Goal: Transaction & Acquisition: Obtain resource

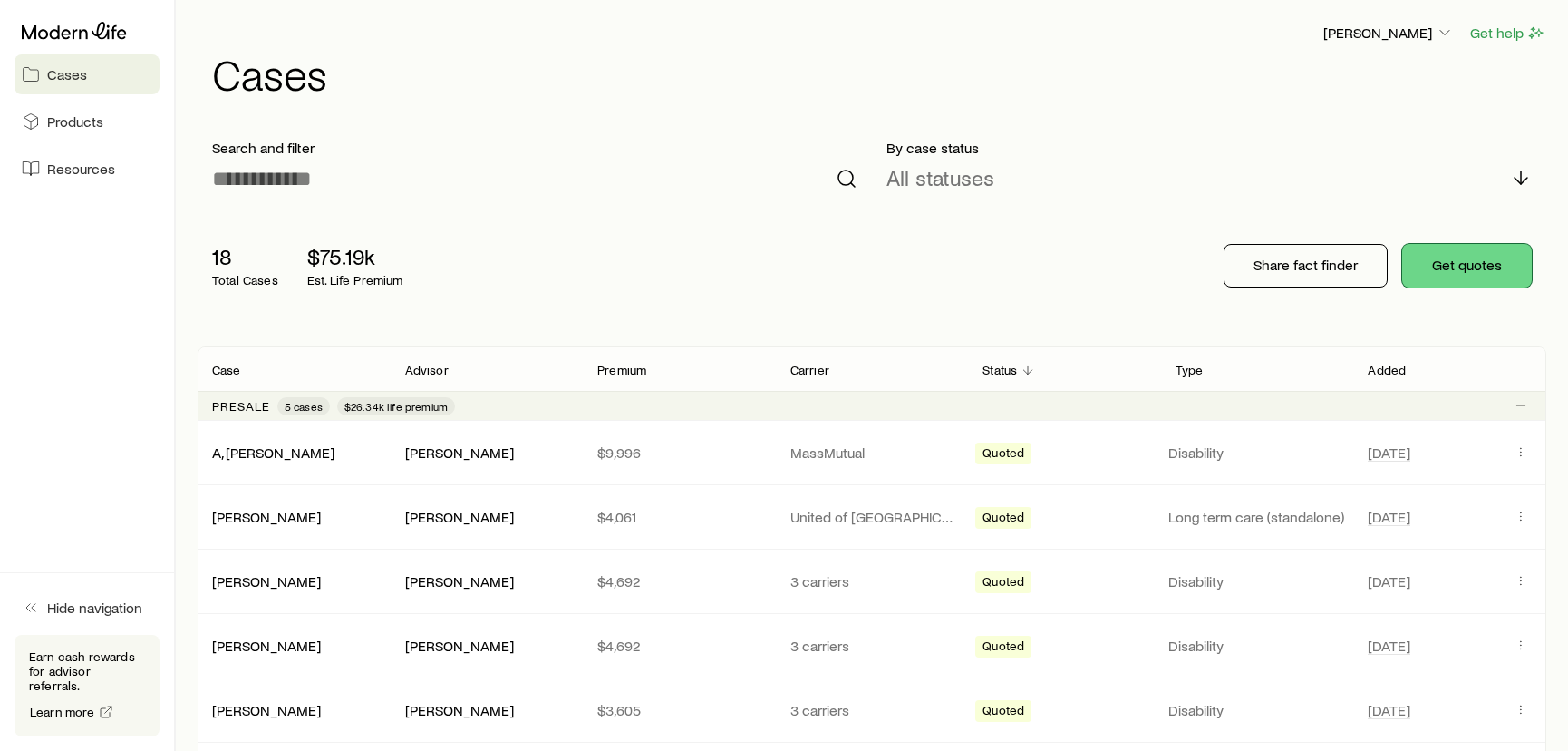
click at [1461, 266] on button "Get quotes" at bounding box center [1467, 265] width 130 height 44
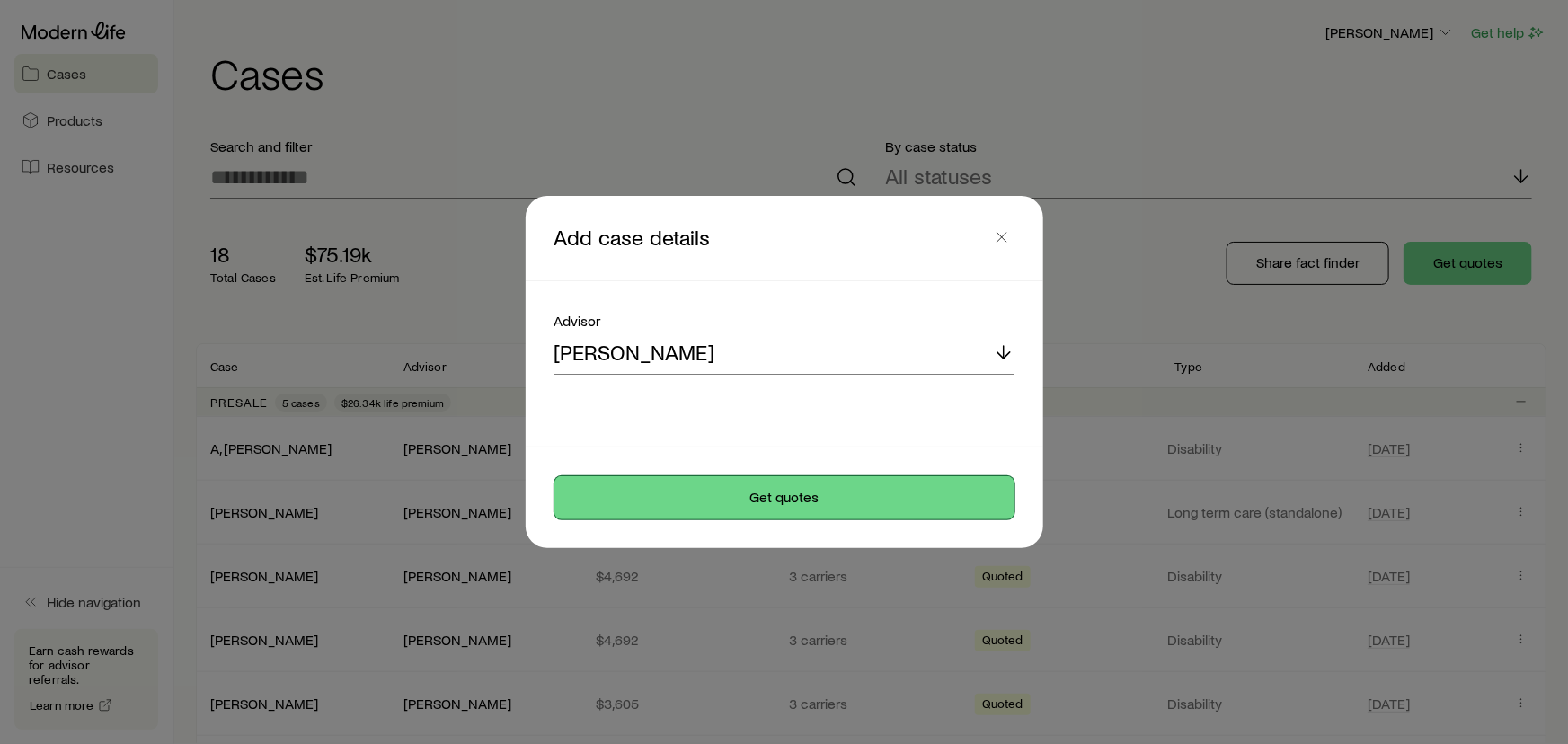
click at [793, 500] on button "Get quotes" at bounding box center [784, 497] width 460 height 43
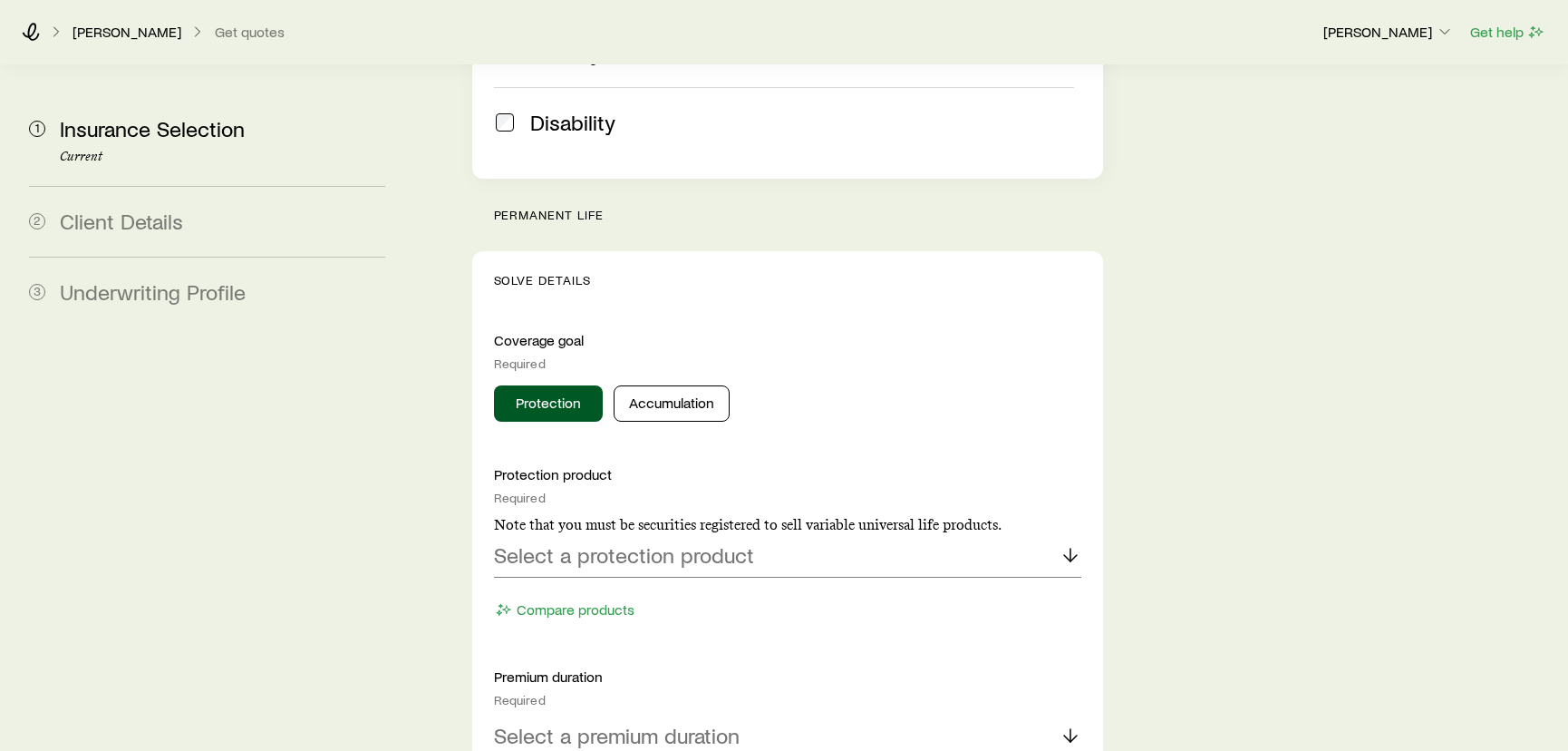
scroll to position [659, 0]
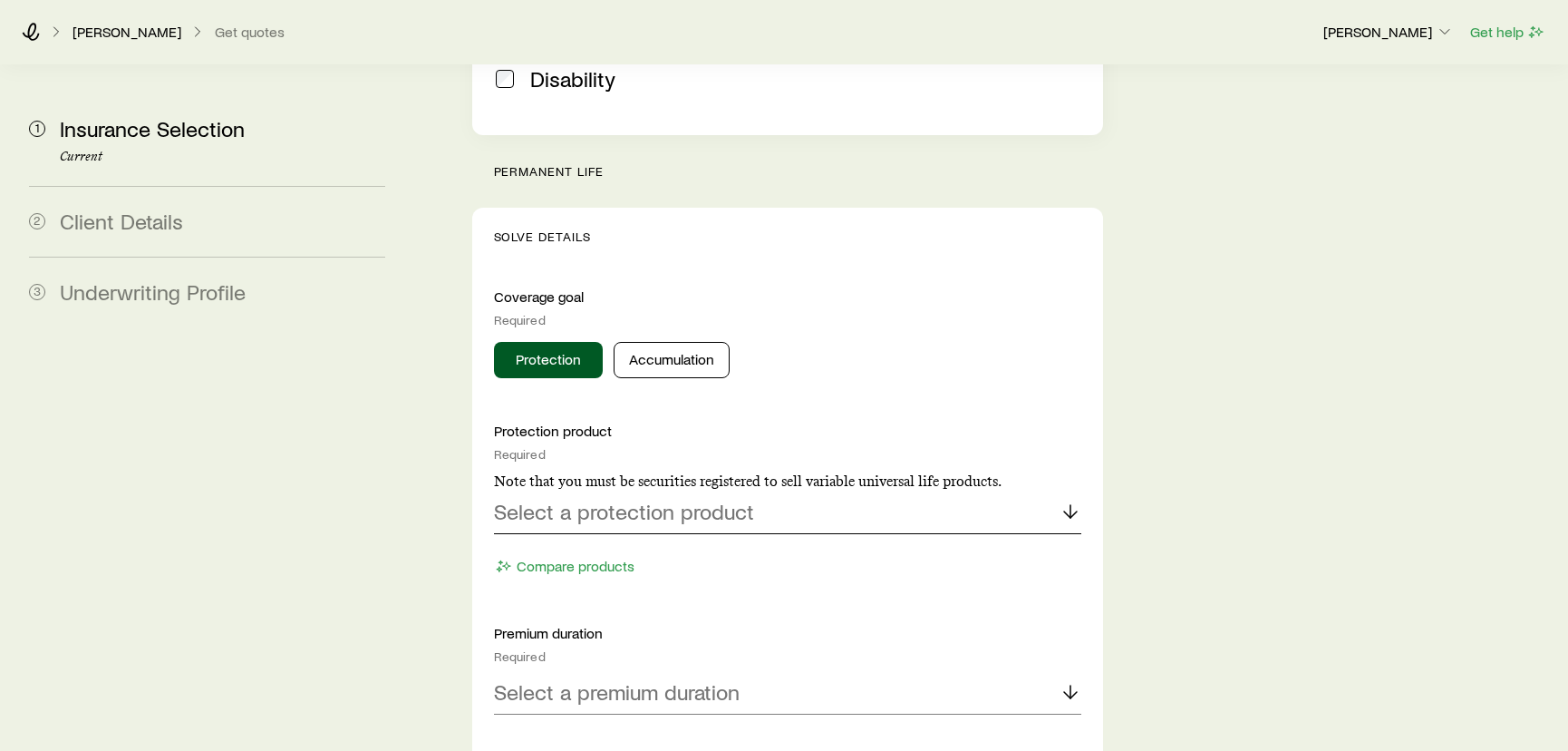
click at [713, 499] on p "Select a protection product" at bounding box center [624, 511] width 260 height 25
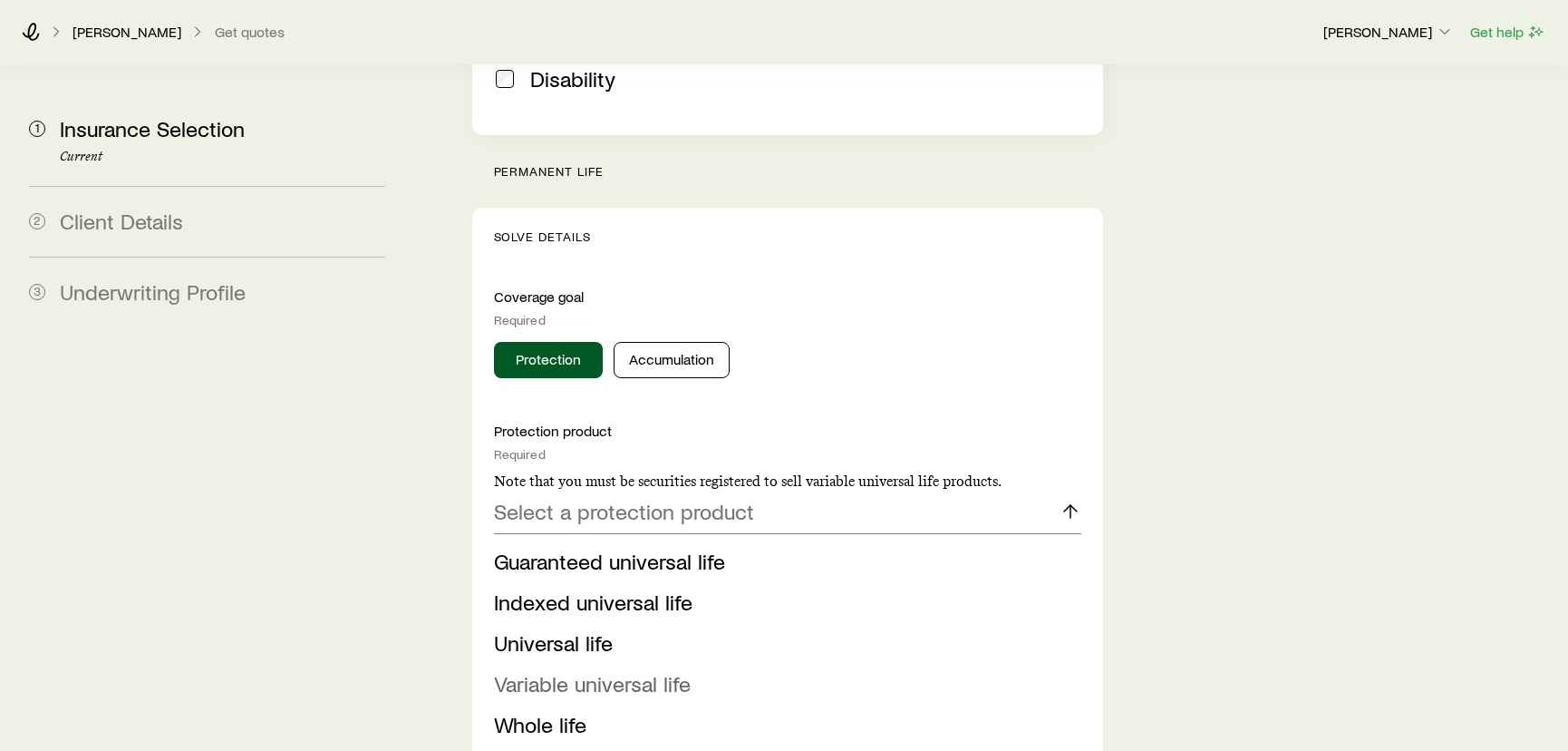
click at [596, 670] on span "Variable universal life" at bounding box center [592, 683] width 196 height 26
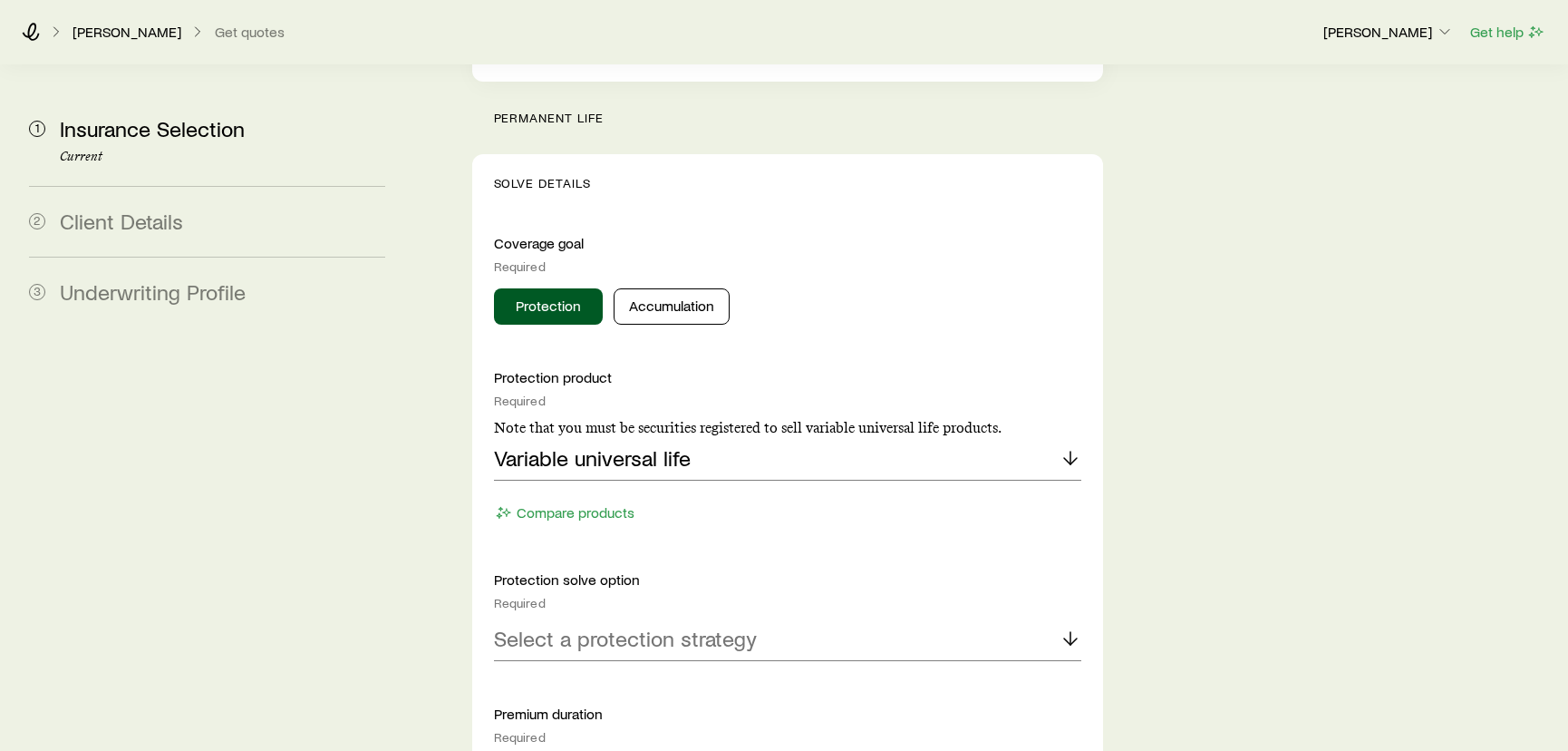
scroll to position [742, 0]
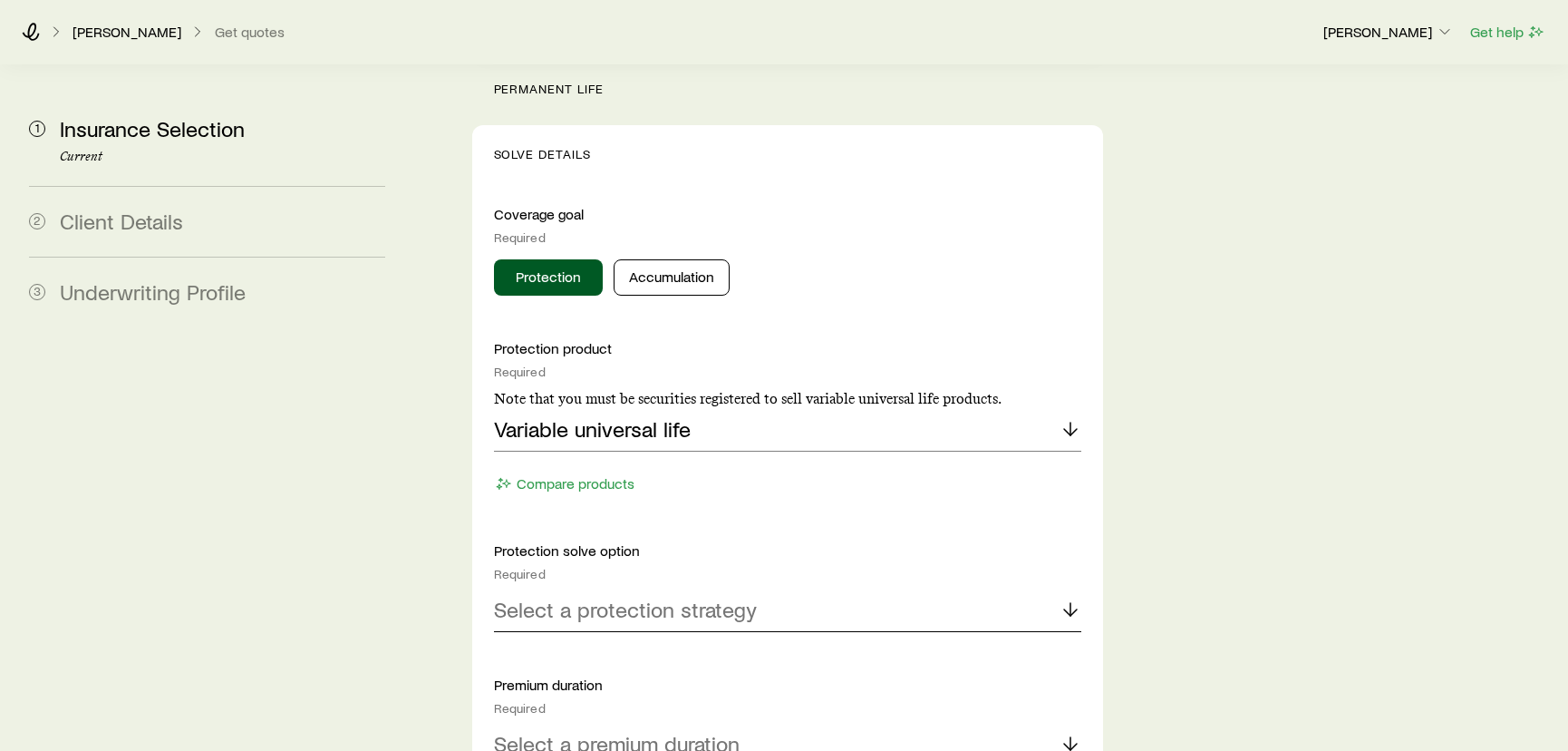
click at [652, 596] on p "Select a protection strategy" at bounding box center [626, 608] width 263 height 25
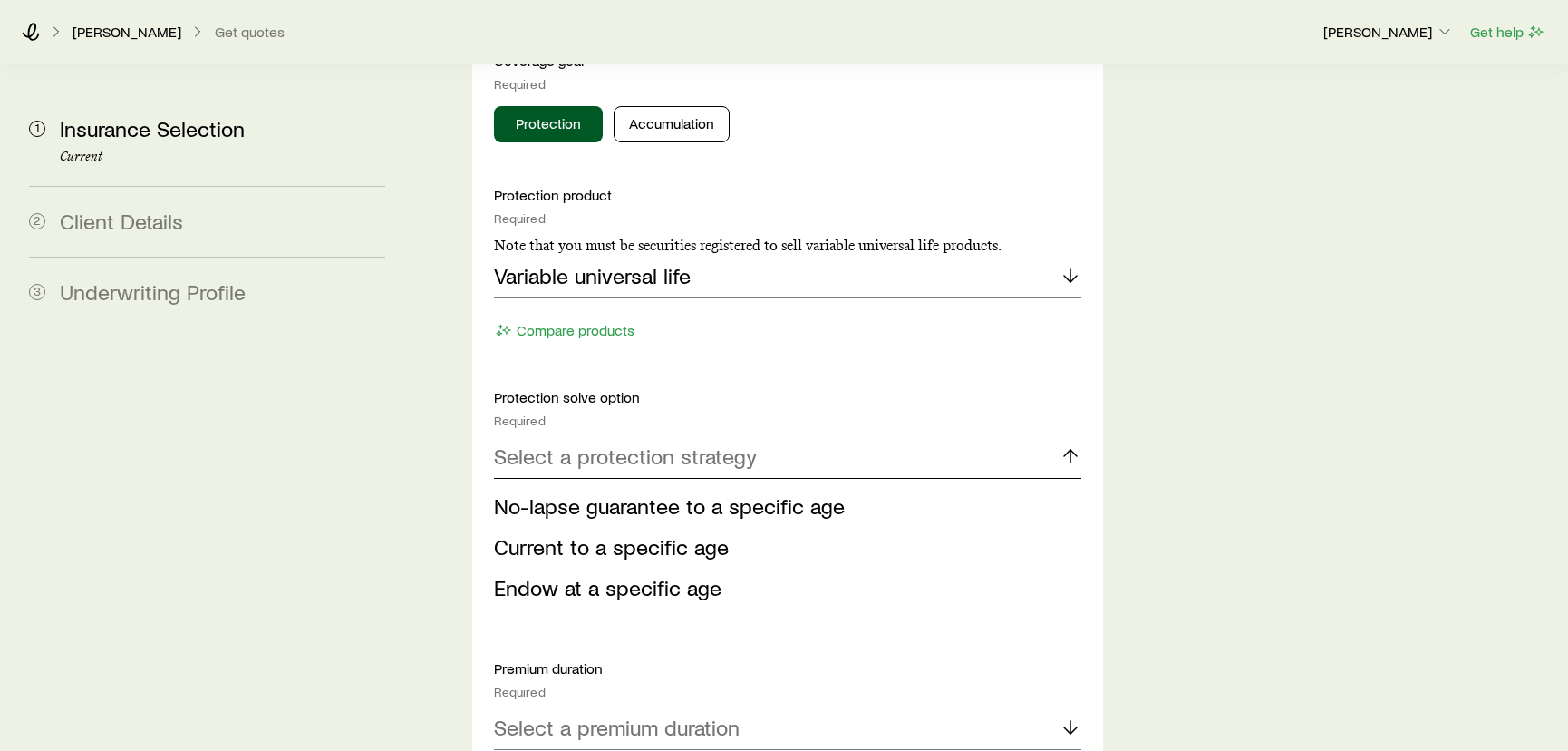
scroll to position [907, 0]
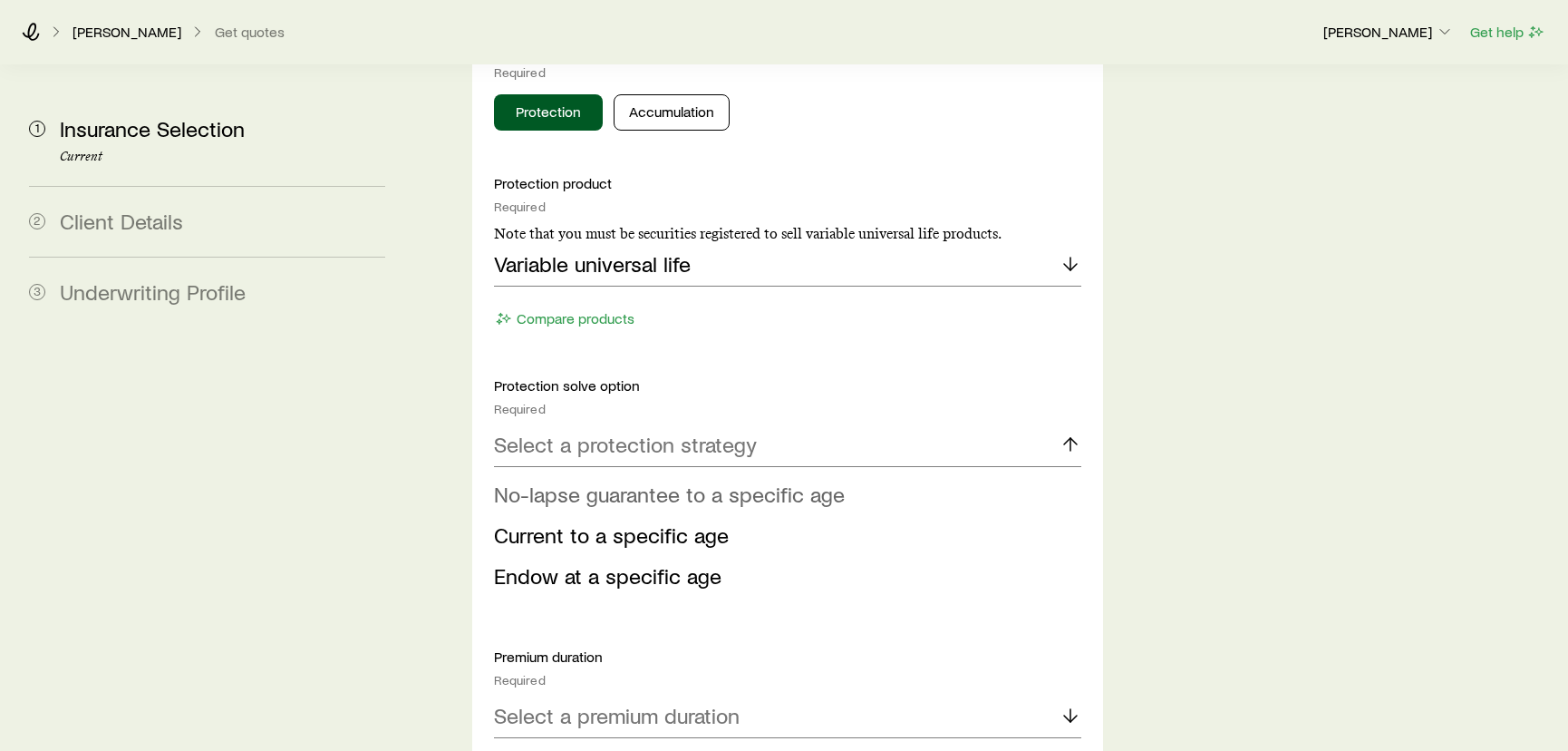
click at [724, 480] on span "No-lapse guarantee to a specific age" at bounding box center [669, 493] width 350 height 26
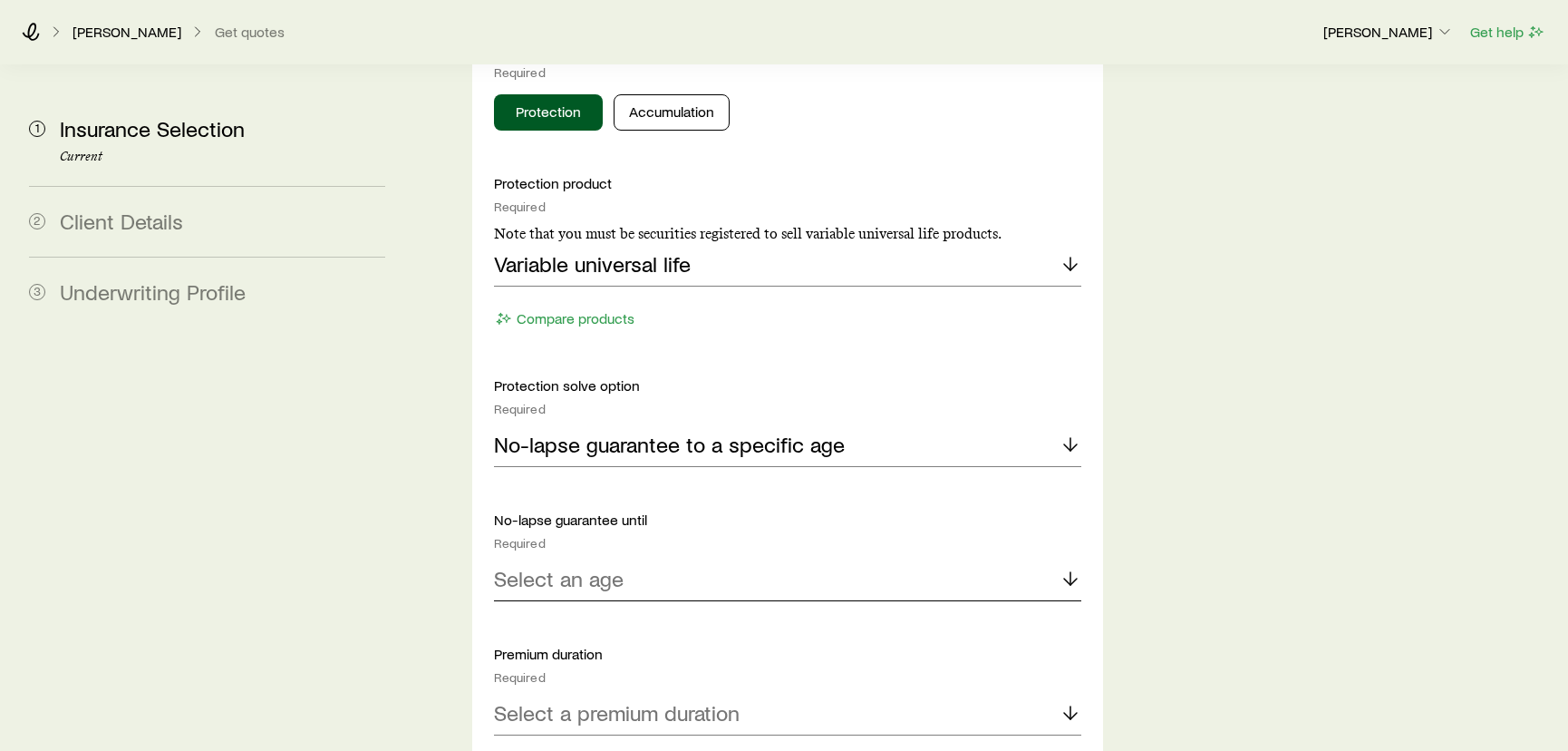
click at [702, 557] on div "Select an age" at bounding box center [788, 579] width 588 height 44
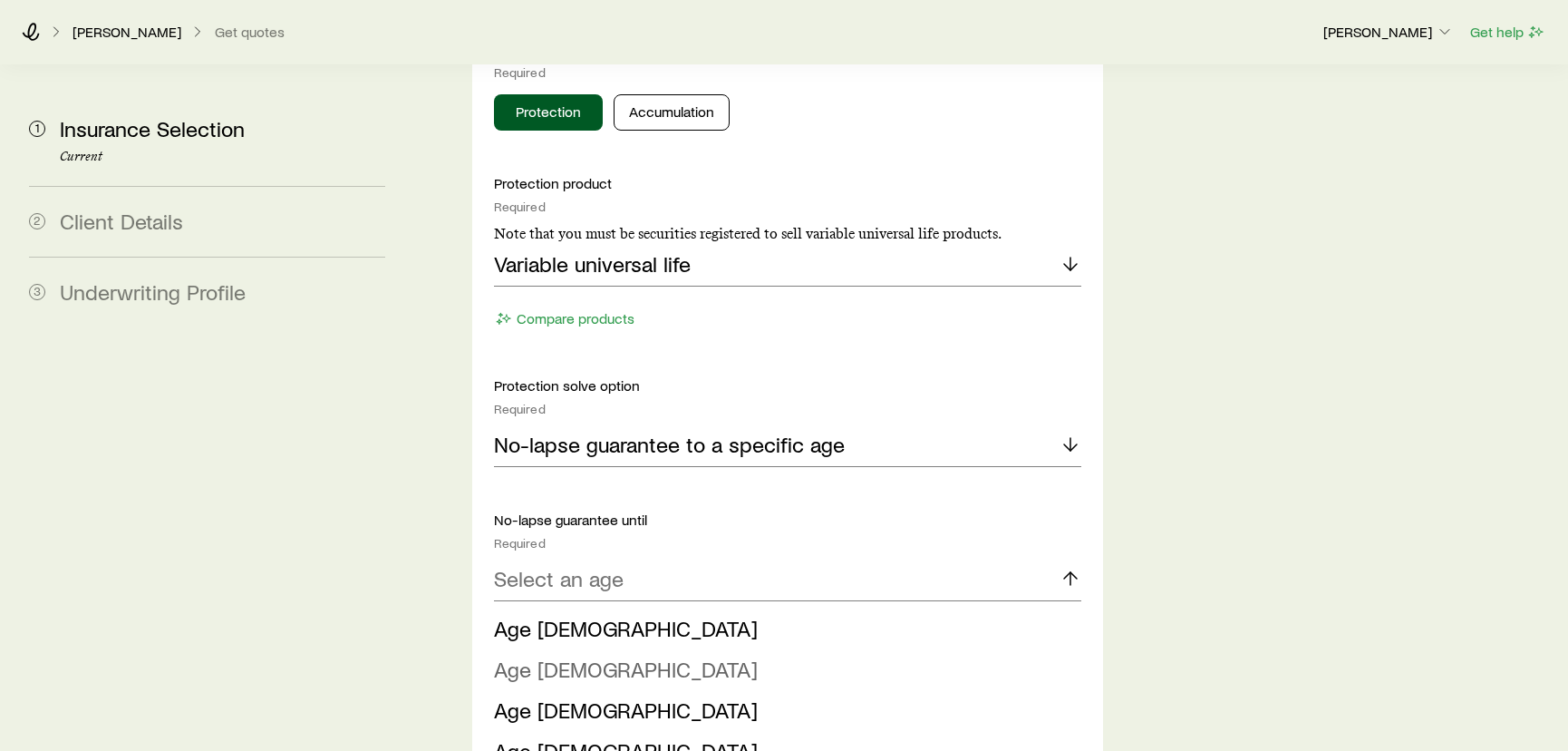
click at [591, 649] on li "Age [DEMOGRAPHIC_DATA]" at bounding box center [782, 669] width 577 height 41
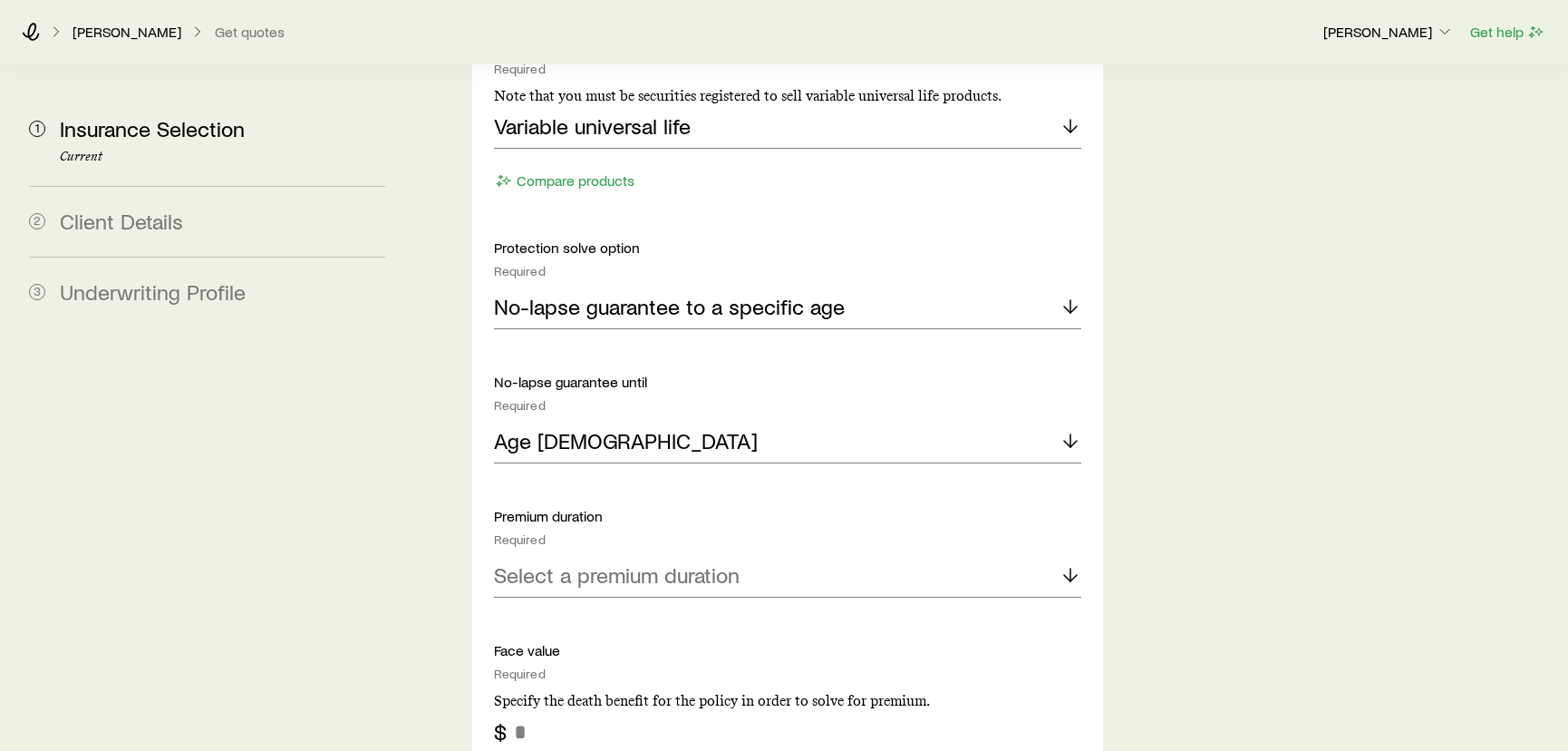
scroll to position [1071, 0]
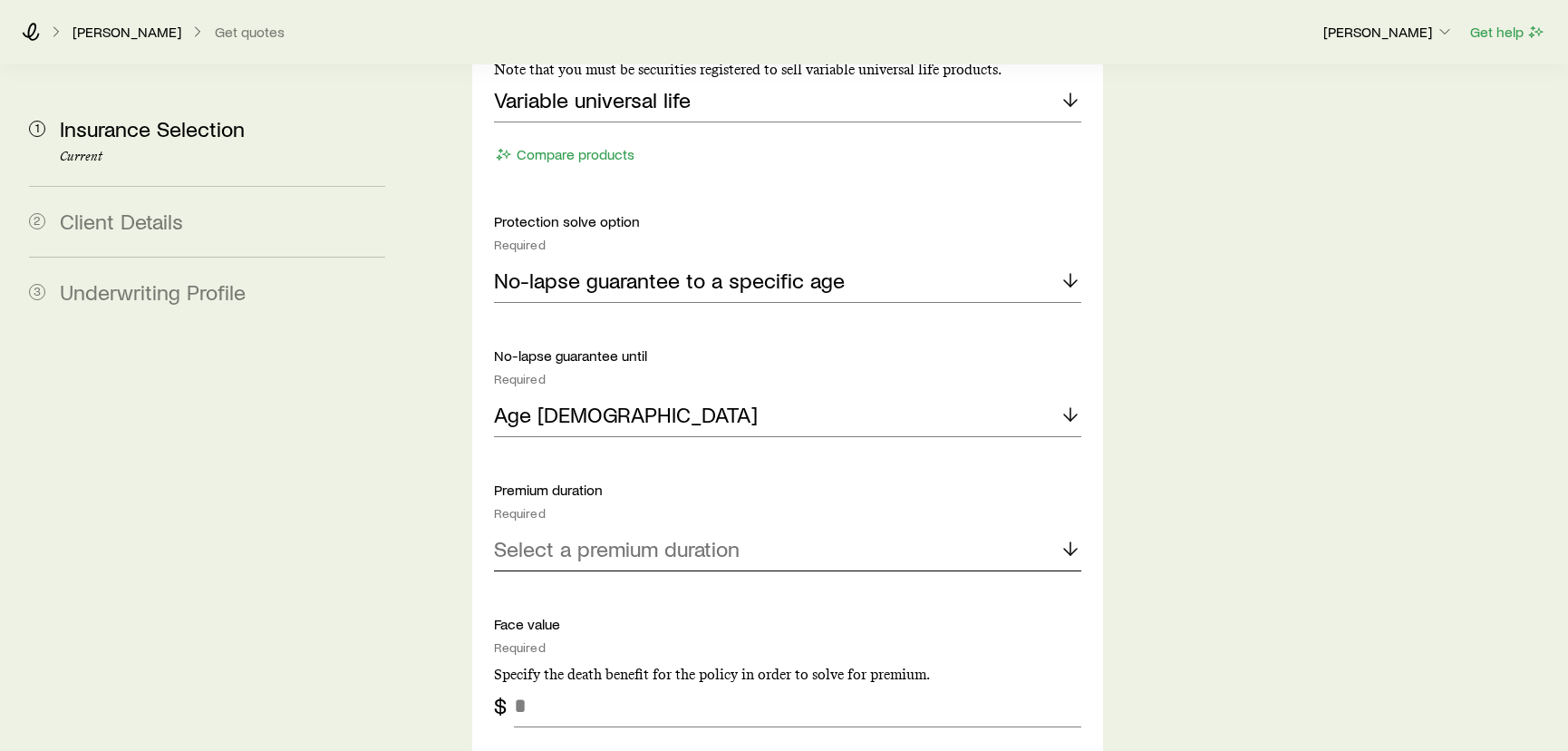
click at [585, 528] on div "Select a premium duration" at bounding box center [788, 549] width 588 height 44
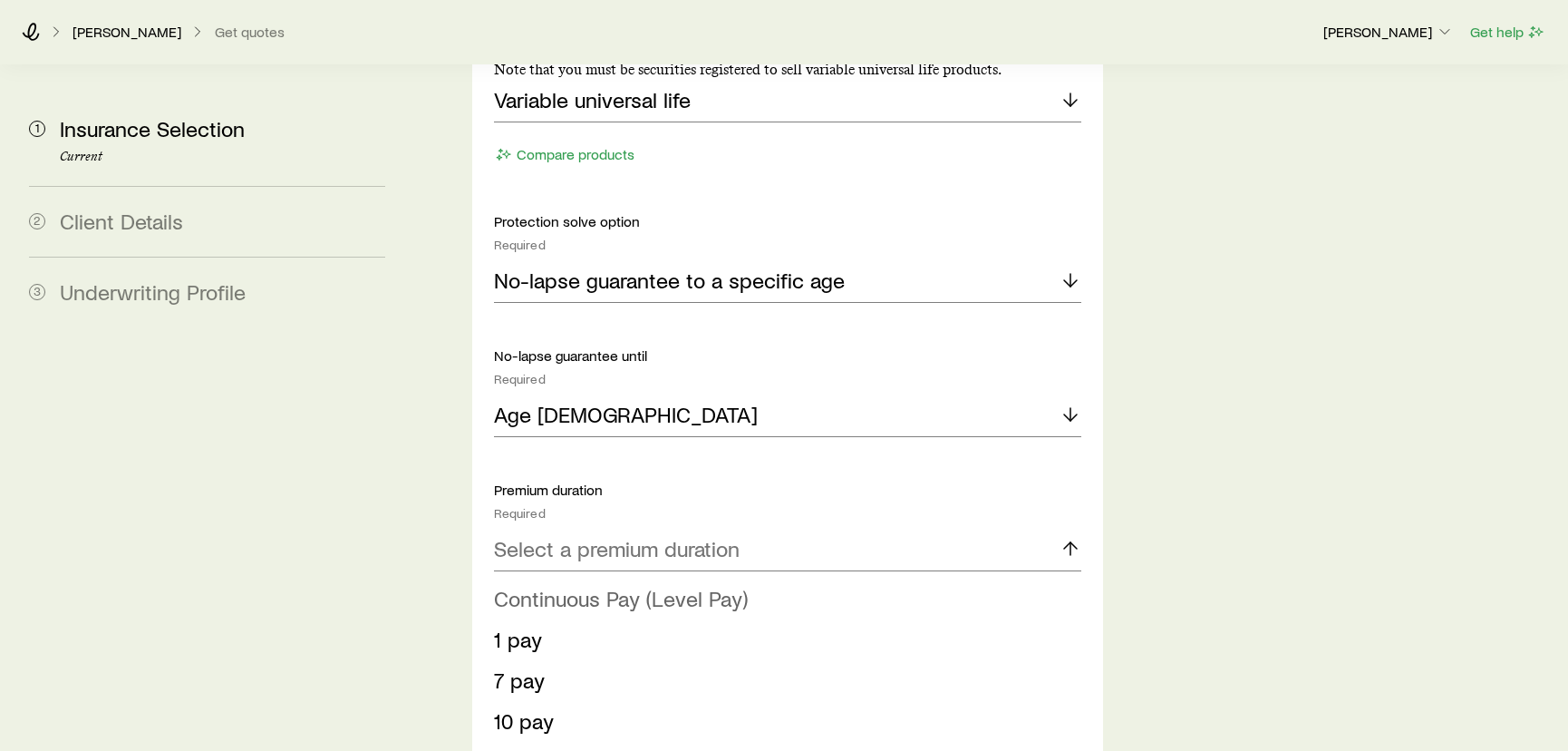
click at [580, 585] on span "Continuous Pay (Level Pay)" at bounding box center [621, 598] width 254 height 26
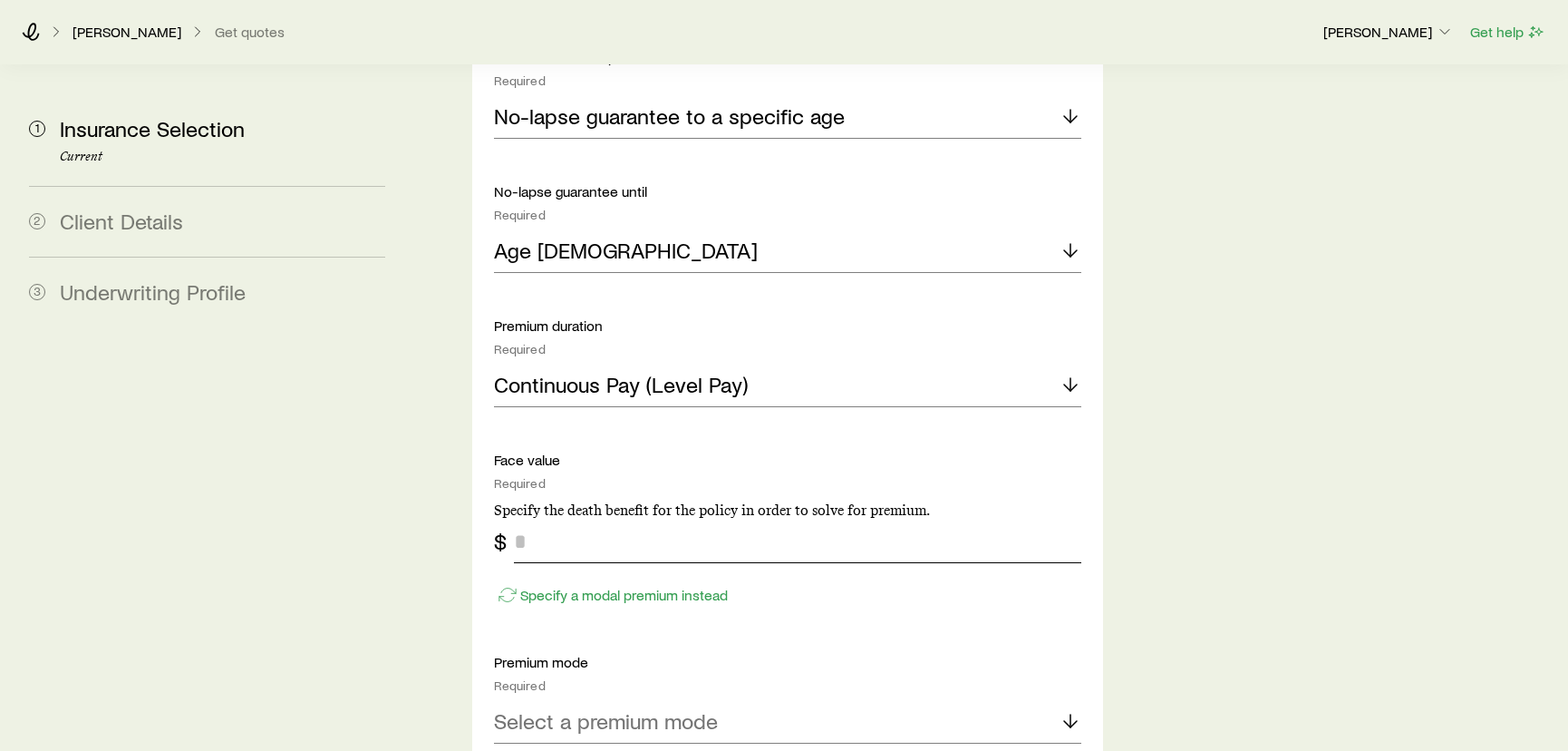
scroll to position [1236, 0]
click at [586, 518] on input "tel" at bounding box center [797, 540] width 568 height 44
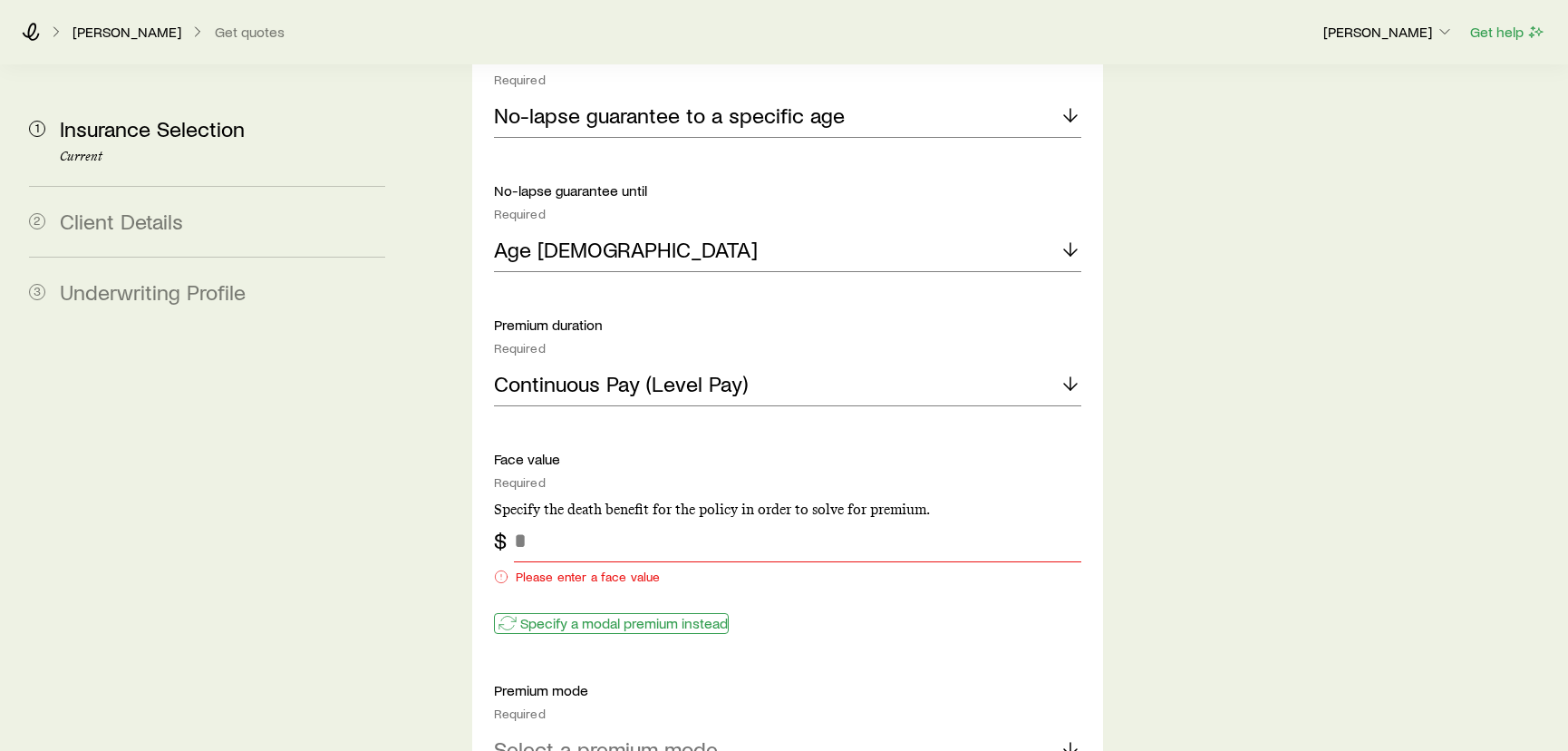
click at [584, 591] on div "Specify a modal premium instead" at bounding box center [788, 614] width 588 height 46
click at [535, 614] on p "Specify a modal premium instead" at bounding box center [624, 623] width 208 height 19
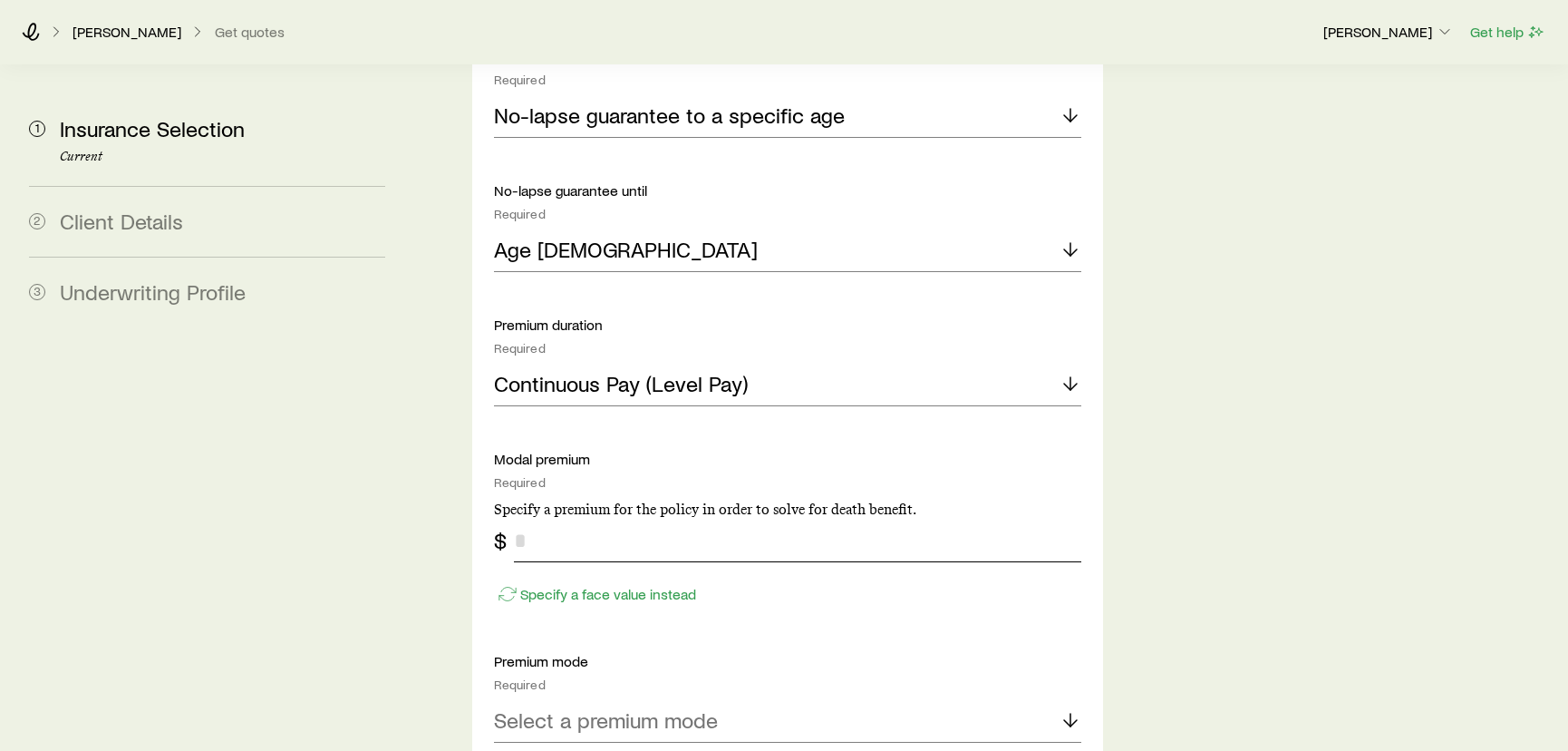
click at [553, 518] on input "tel" at bounding box center [797, 540] width 568 height 44
type input "*******"
click at [555, 707] on p "Select a premium mode" at bounding box center [606, 719] width 224 height 25
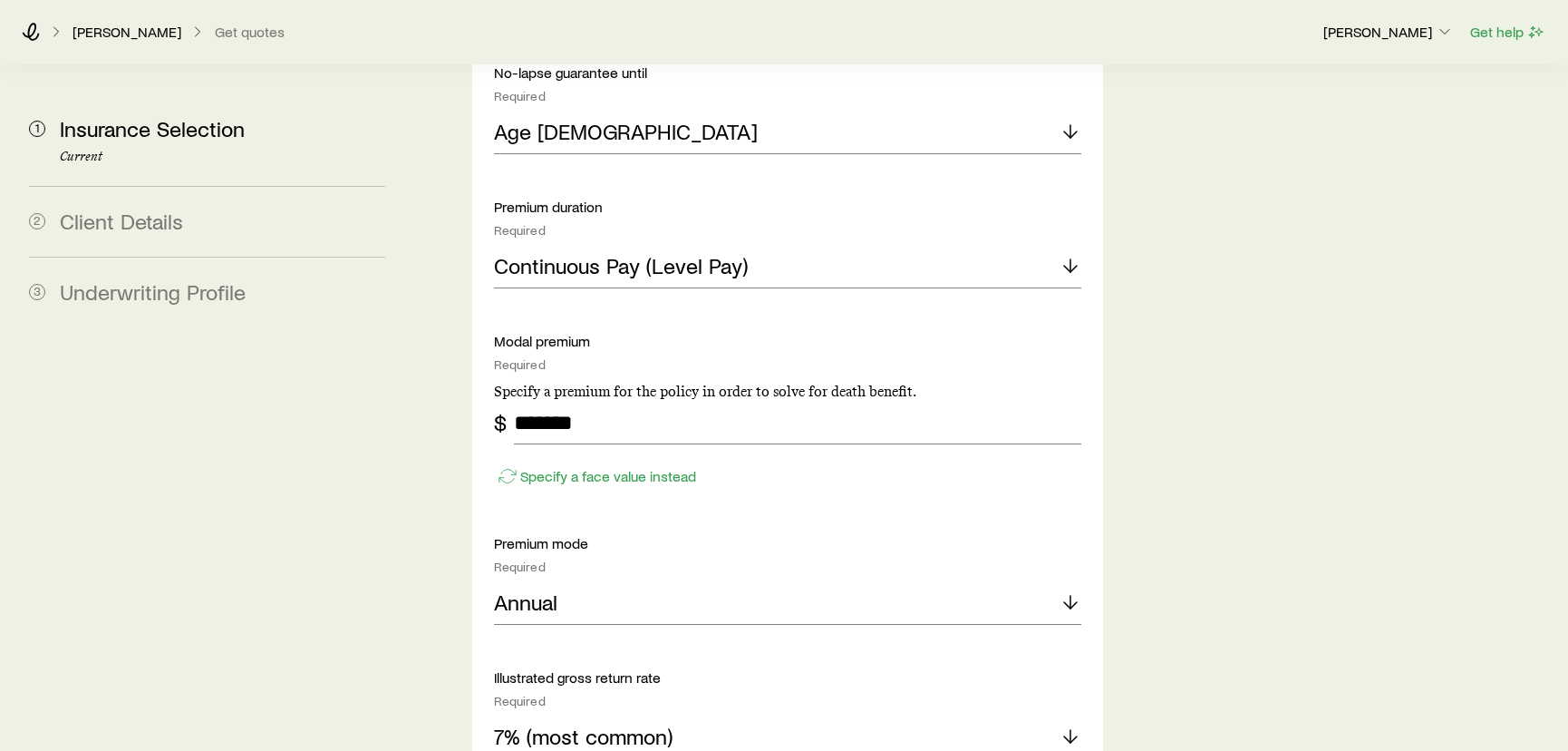
scroll to position [1401, 0]
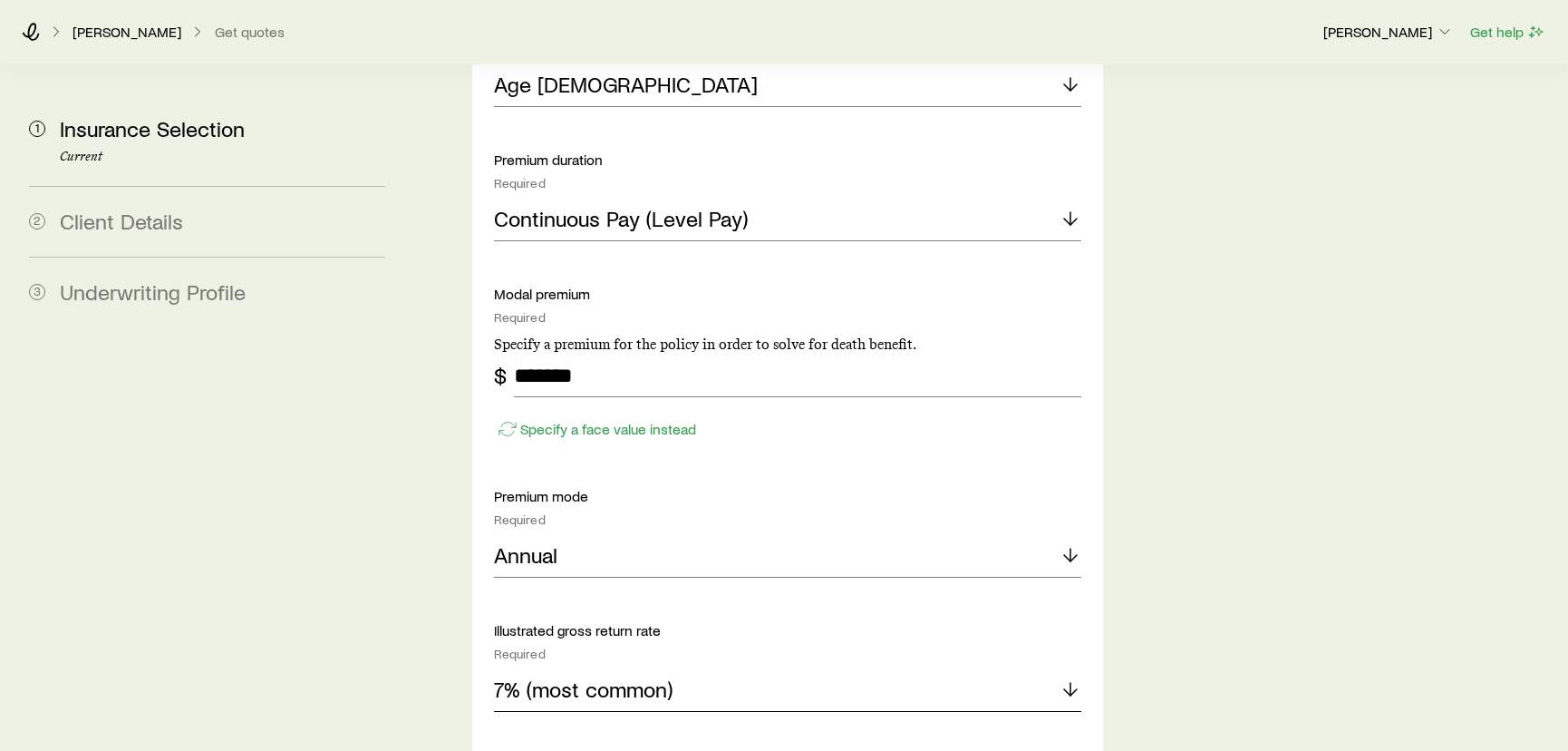
click at [598, 676] on p "7% (most common)" at bounding box center [583, 688] width 179 height 25
click at [569, 719] on li "8%" at bounding box center [782, 739] width 577 height 41
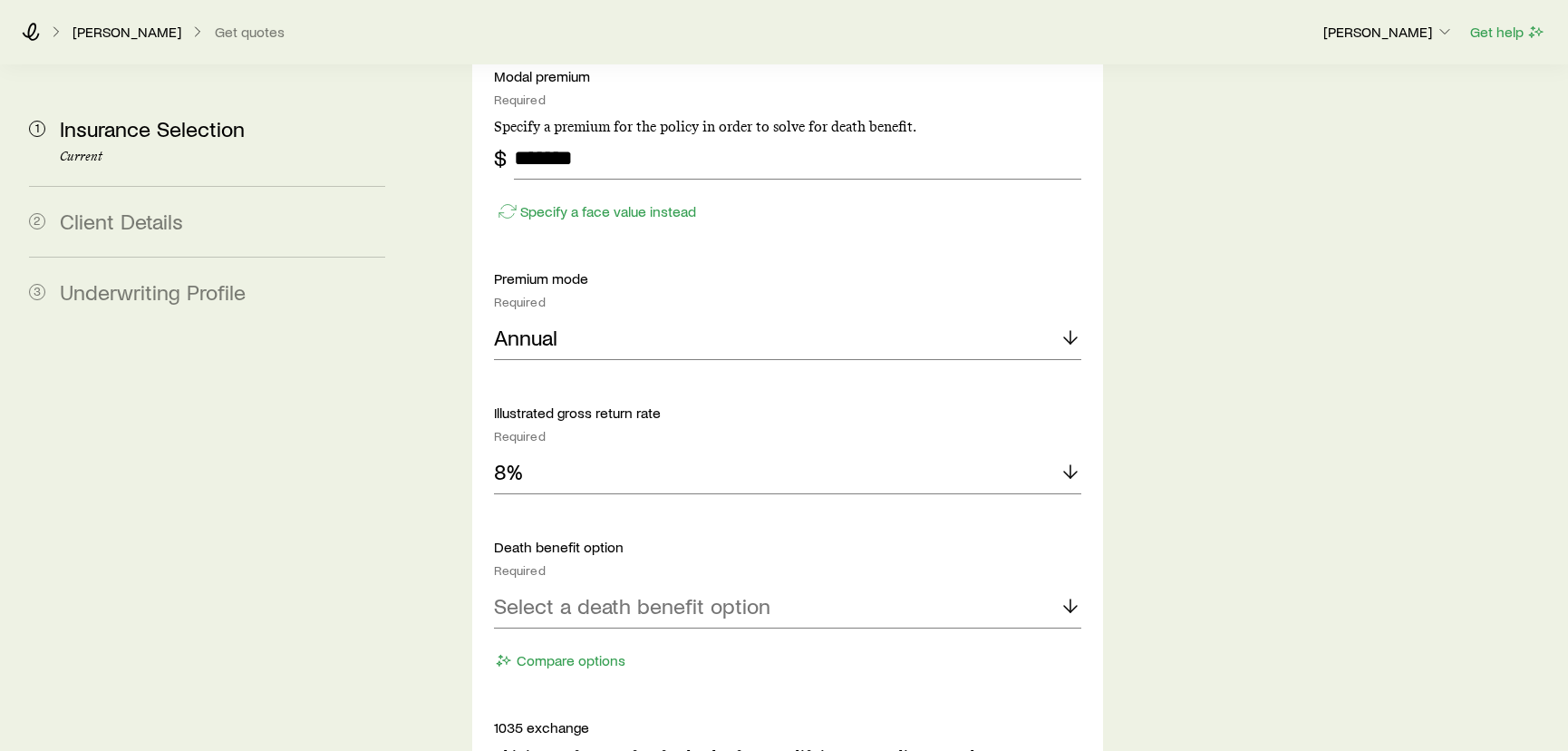
scroll to position [1648, 0]
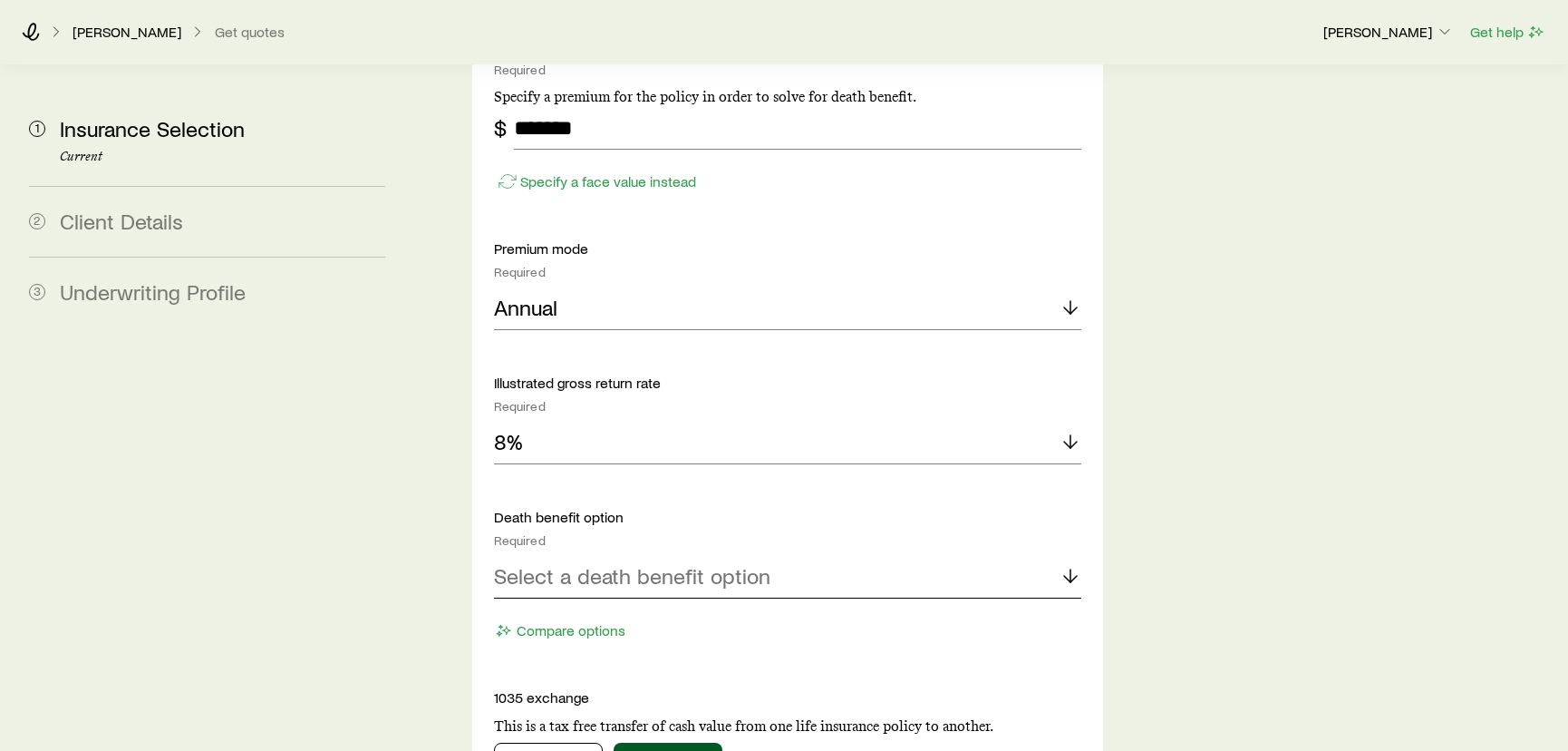
click at [620, 563] on p "Select a death benefit option" at bounding box center [632, 575] width 276 height 25
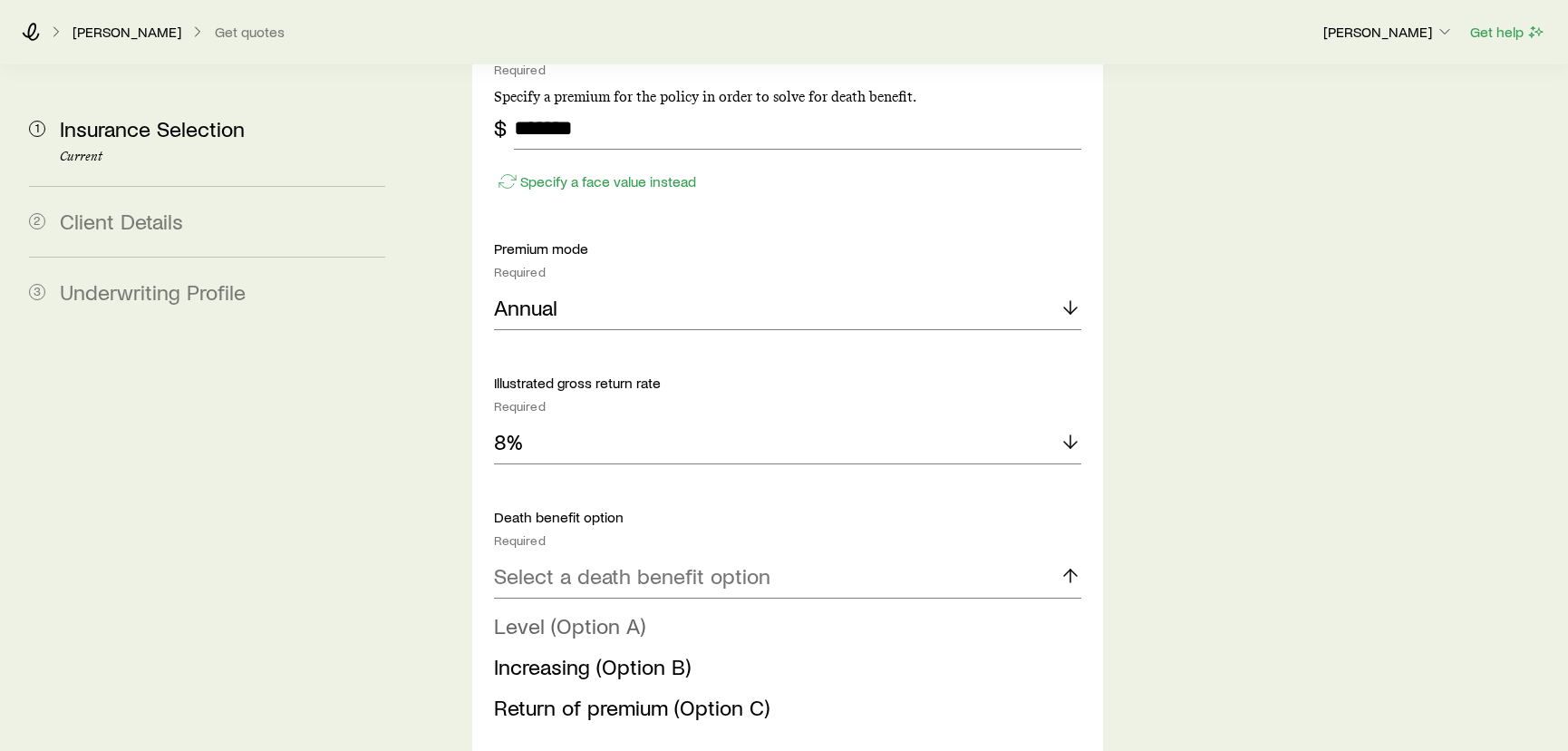
click at [598, 612] on span "Level (Option A)" at bounding box center [569, 625] width 151 height 26
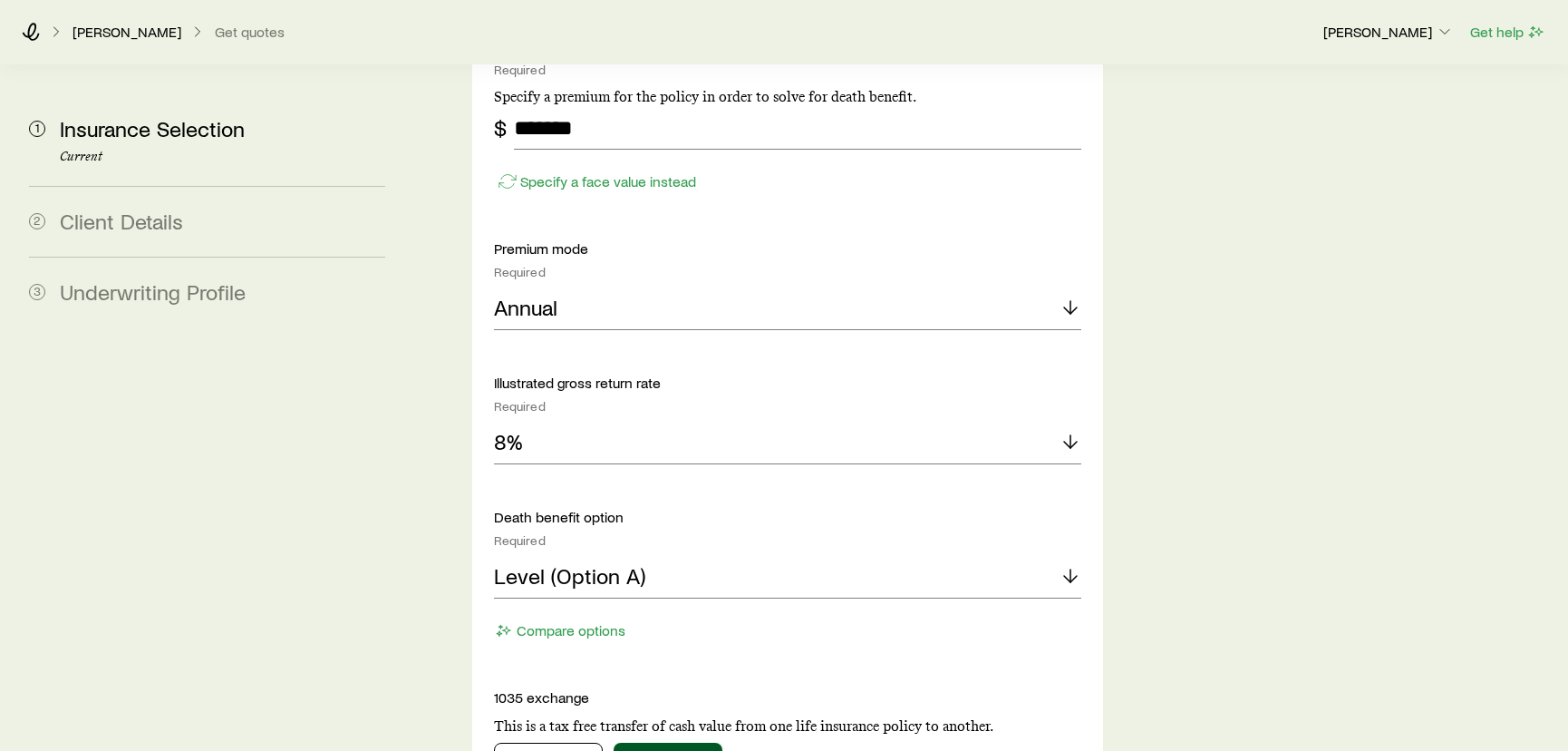
scroll to position [1731, 0]
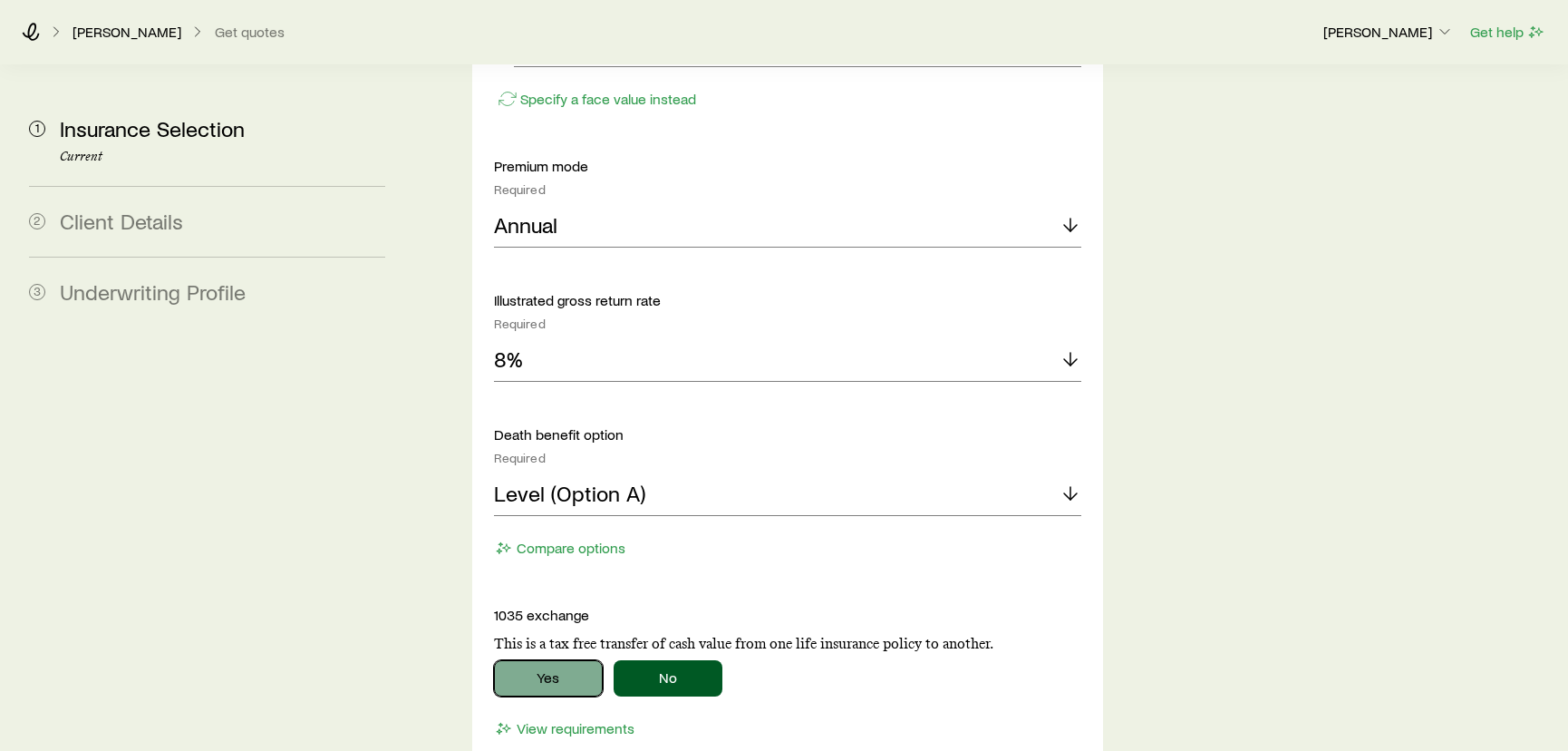
click at [558, 660] on button "Yes" at bounding box center [548, 678] width 108 height 36
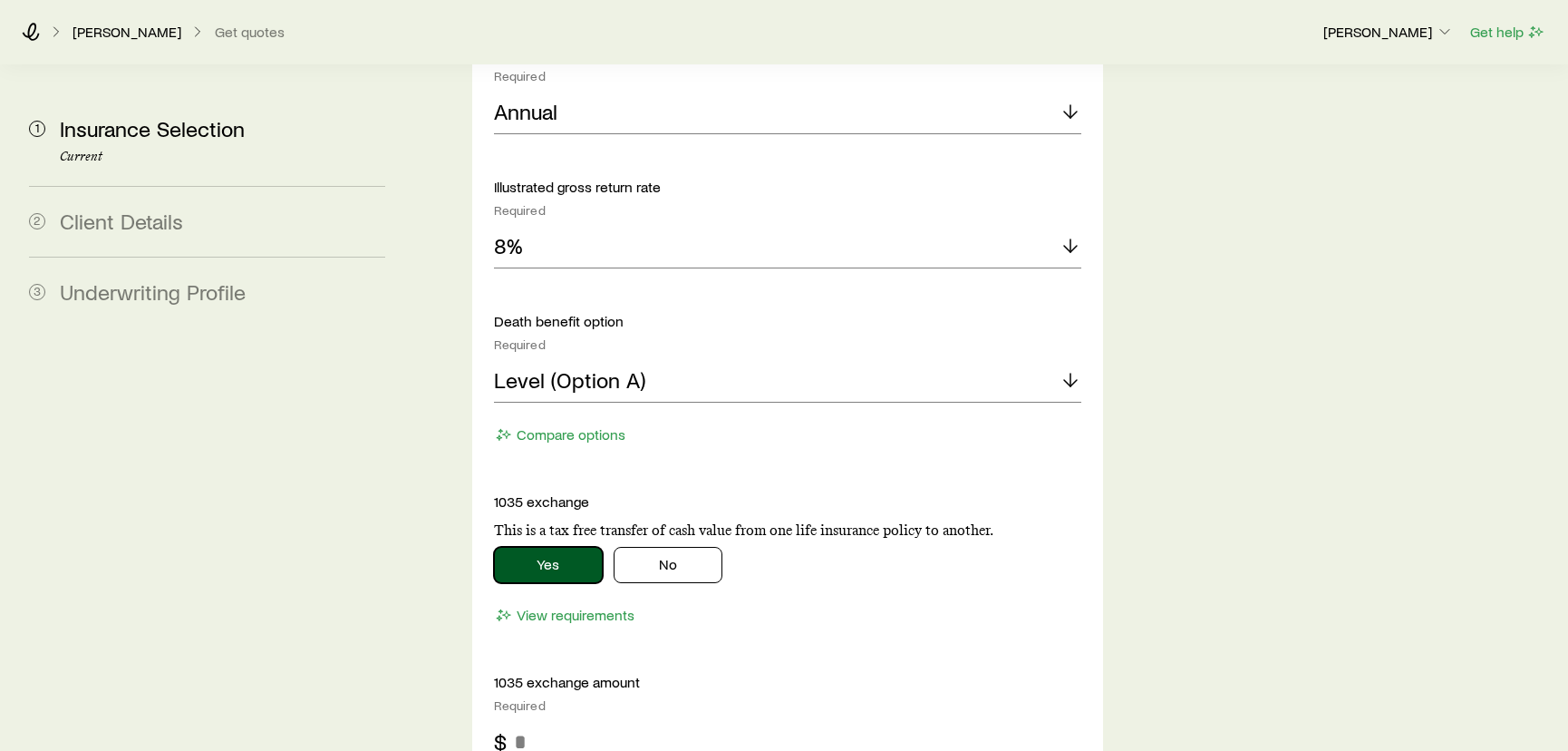
scroll to position [1895, 0]
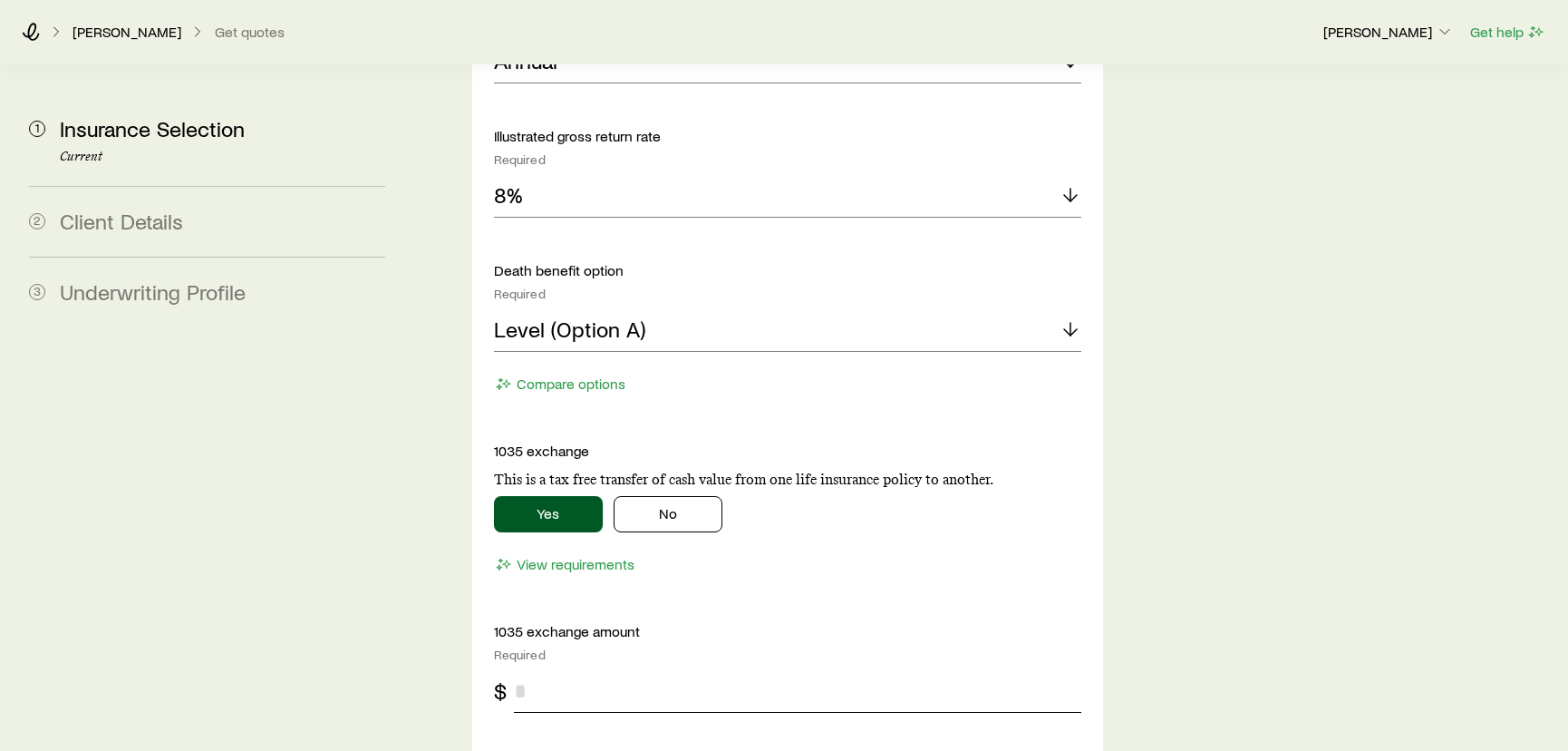
click at [542, 669] on input "tel" at bounding box center [797, 691] width 568 height 44
paste input "*********"
type input "*********"
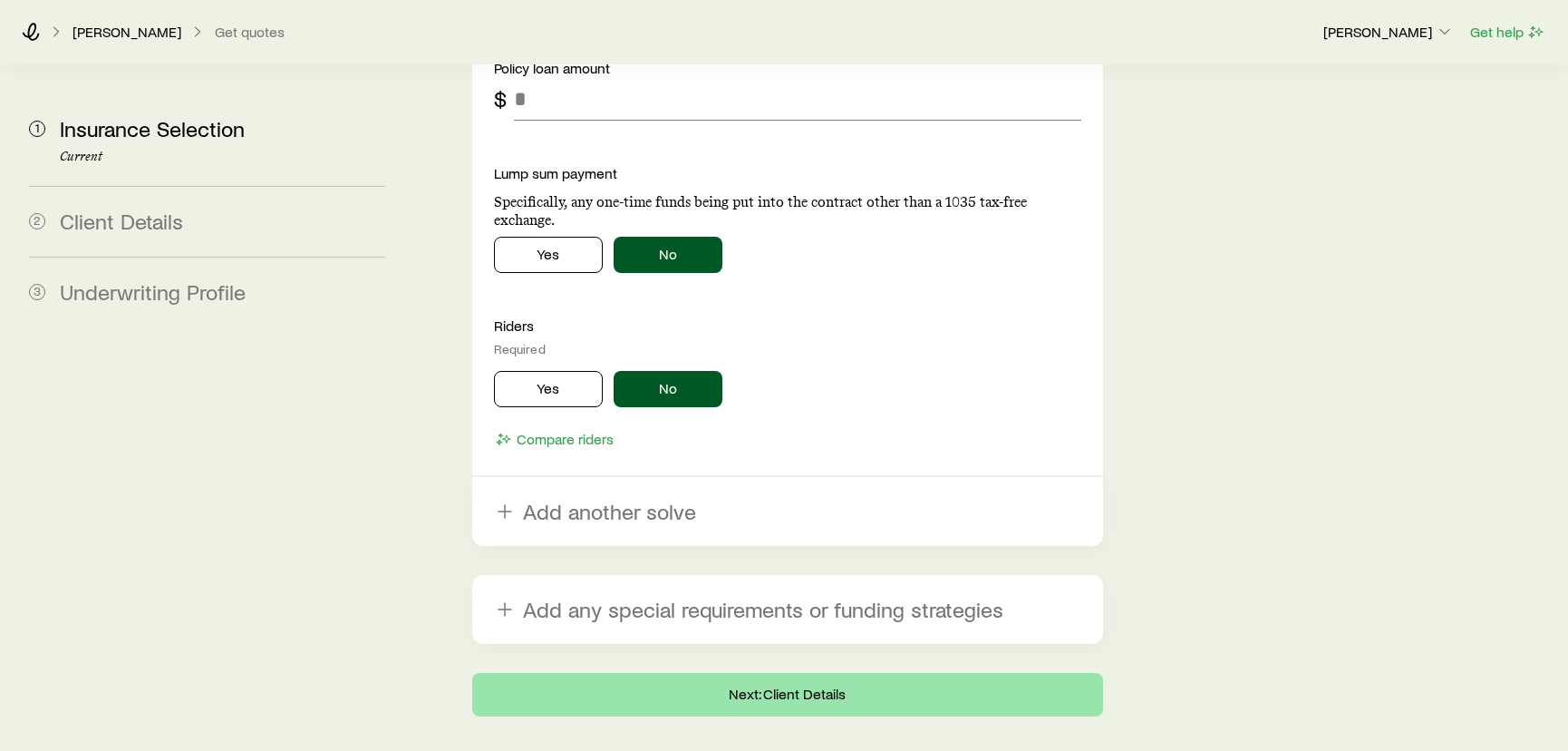
scroll to position [2732, 0]
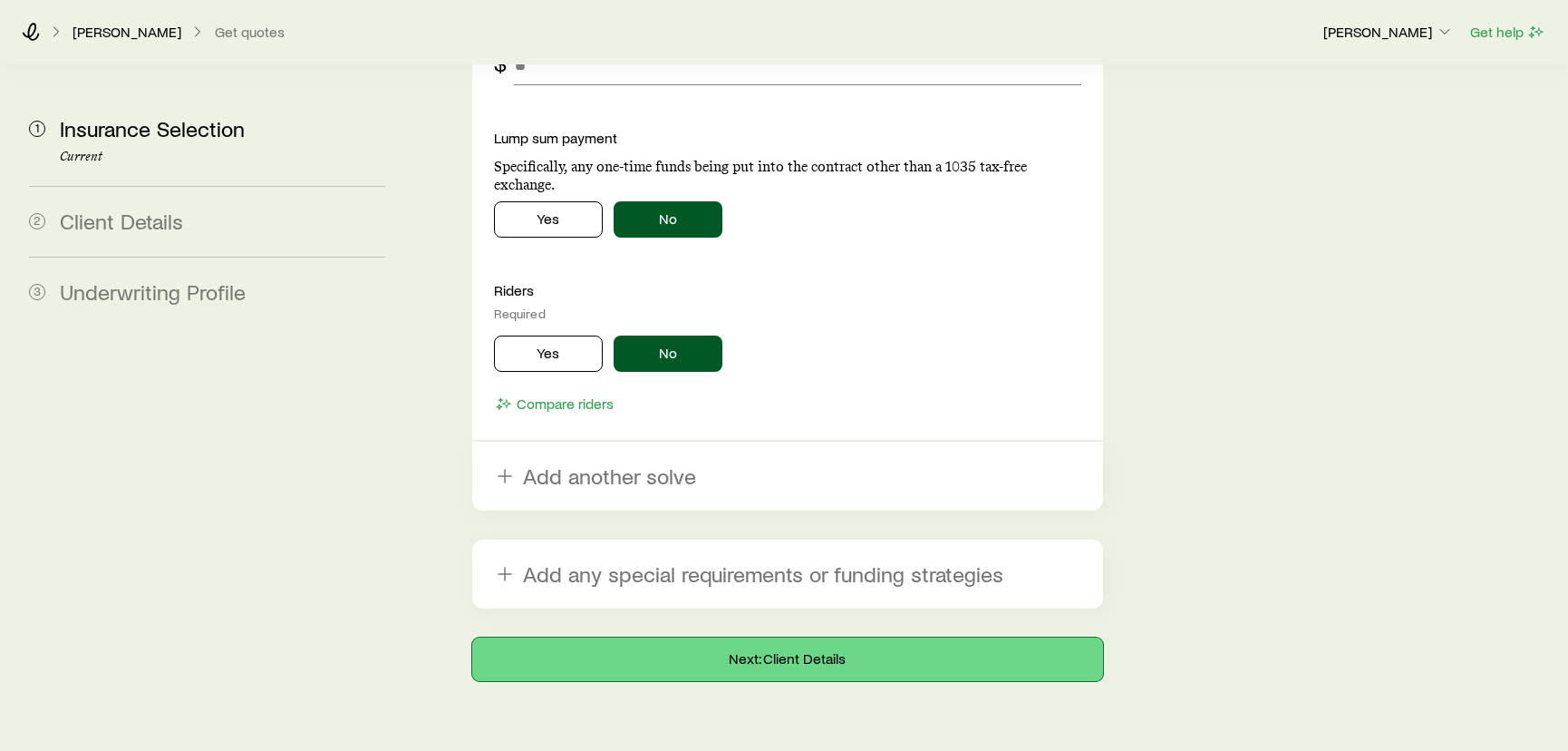
click at [769, 637] on button "Next: Client Details" at bounding box center [787, 658] width 631 height 44
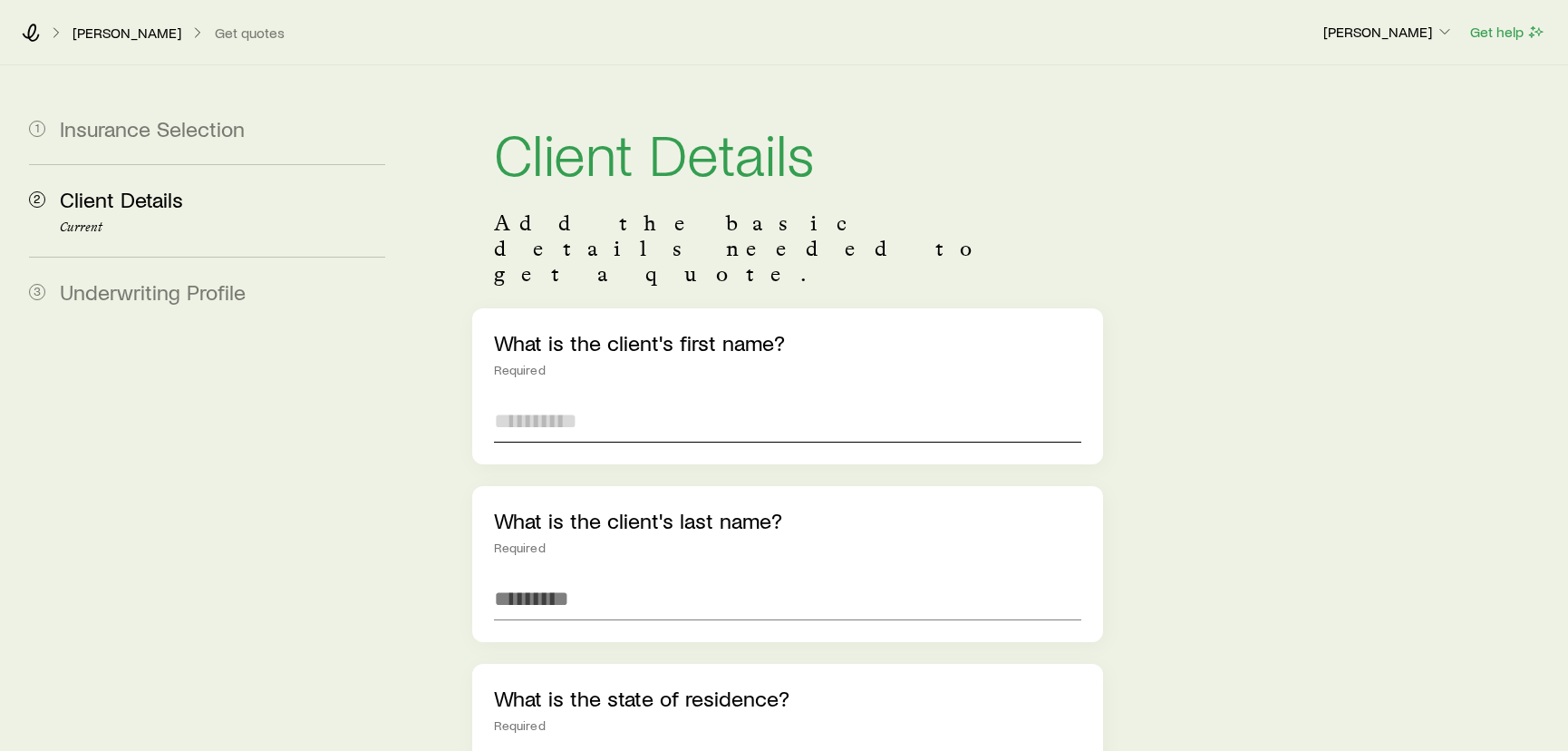
click at [526, 399] on input "text" at bounding box center [788, 420] width 588 height 44
type input "*"
type input "*******"
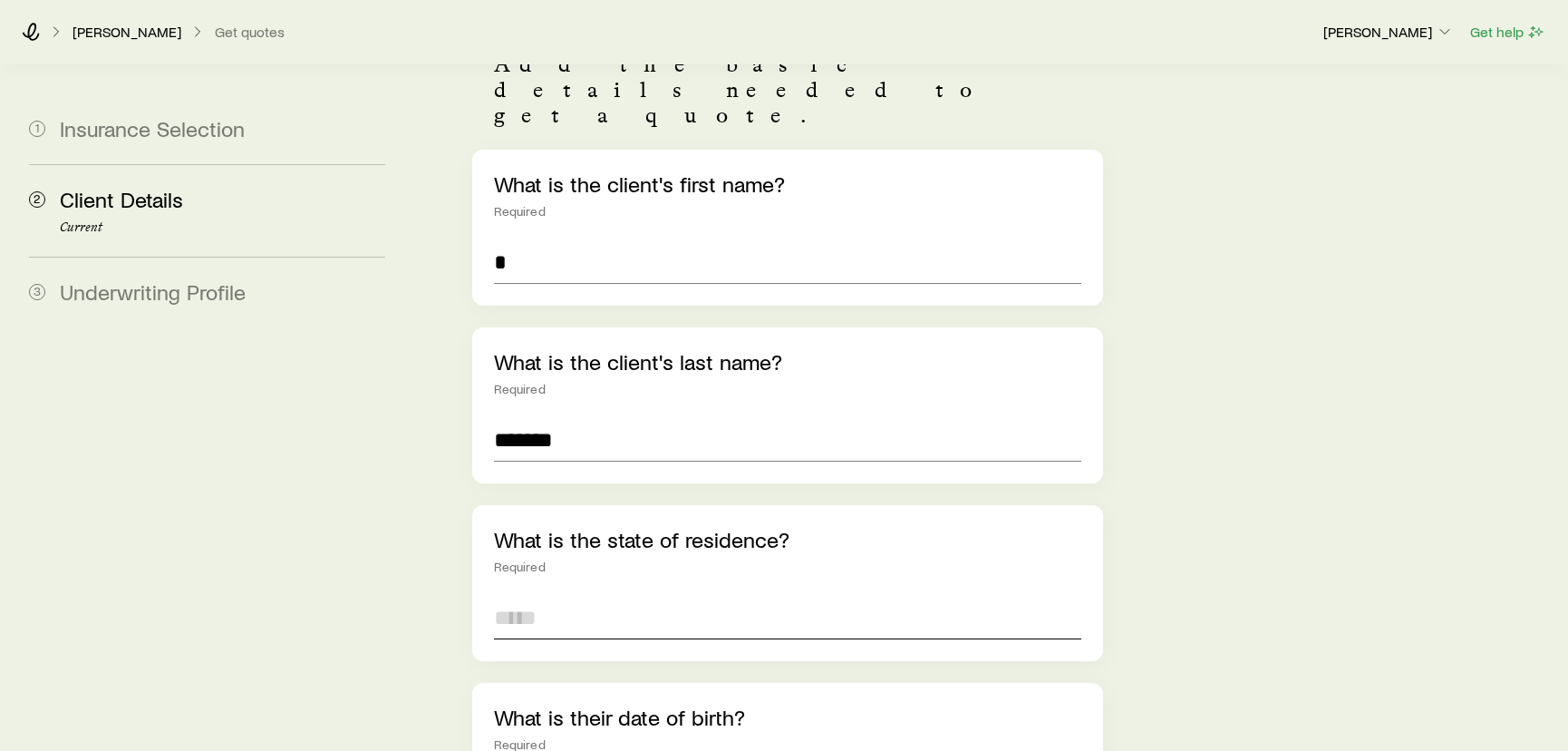
scroll to position [164, 0]
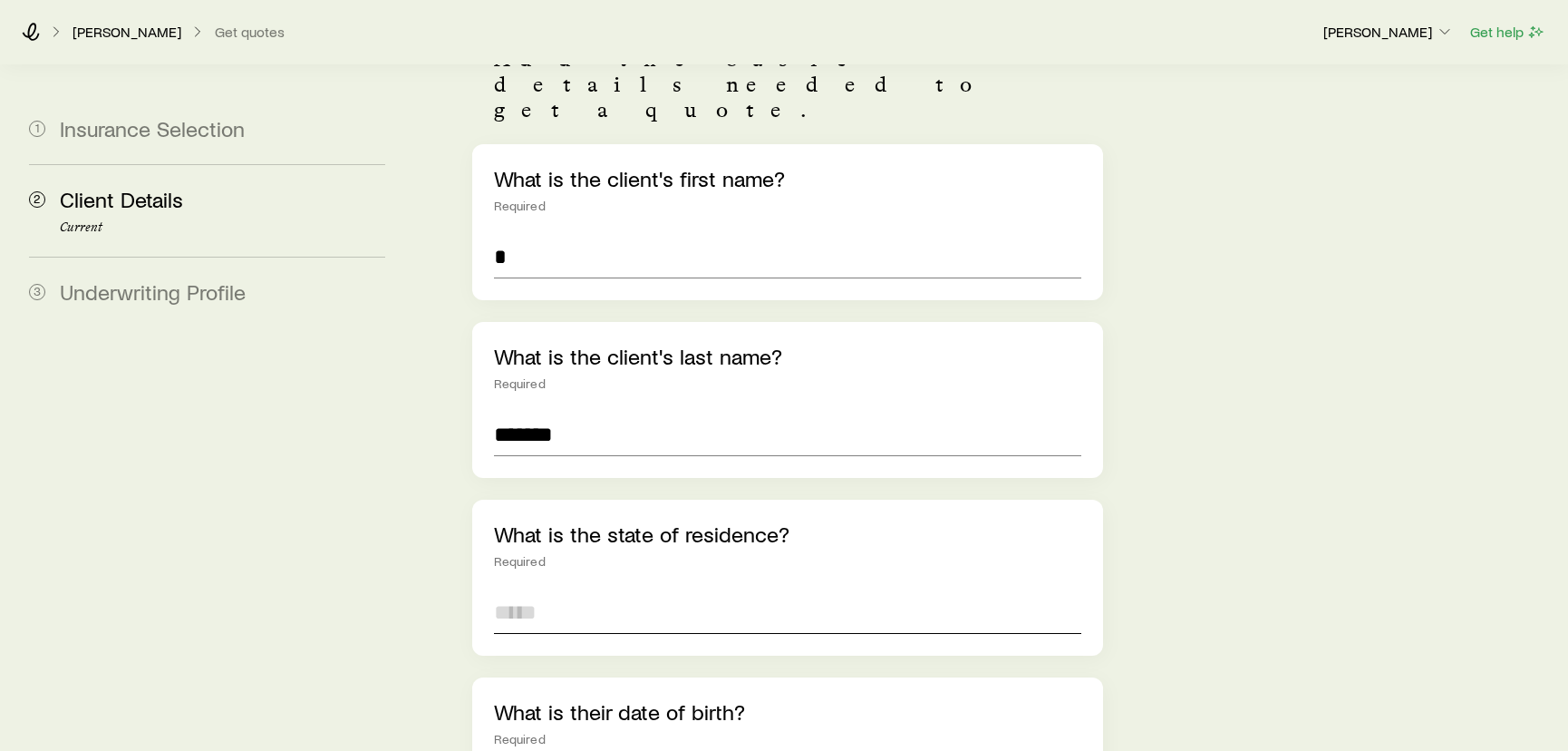
click at [560, 591] on input at bounding box center [788, 612] width 588 height 44
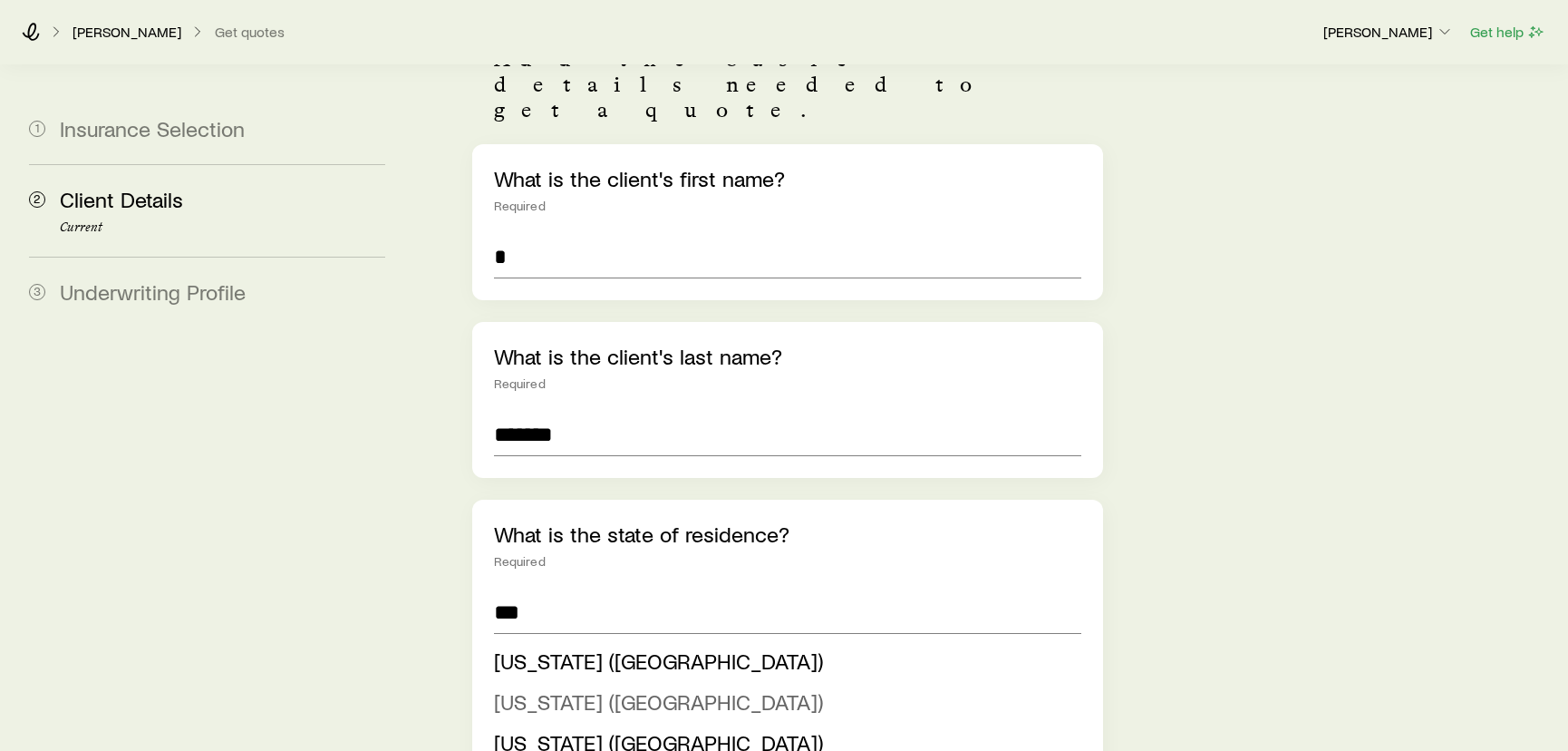
click at [550, 688] on span "[US_STATE] ([GEOGRAPHIC_DATA])" at bounding box center [658, 701] width 329 height 26
type input "**********"
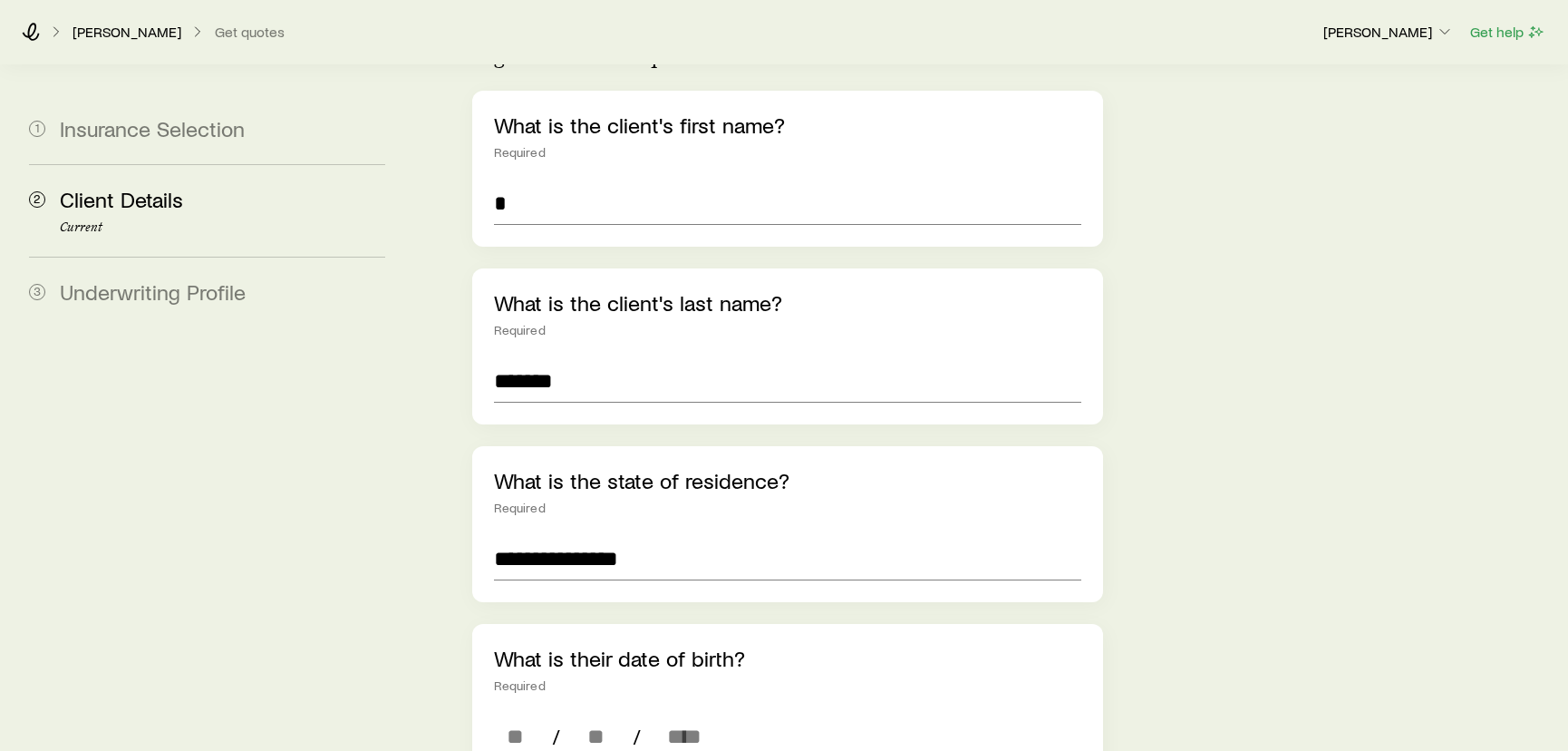
scroll to position [247, 0]
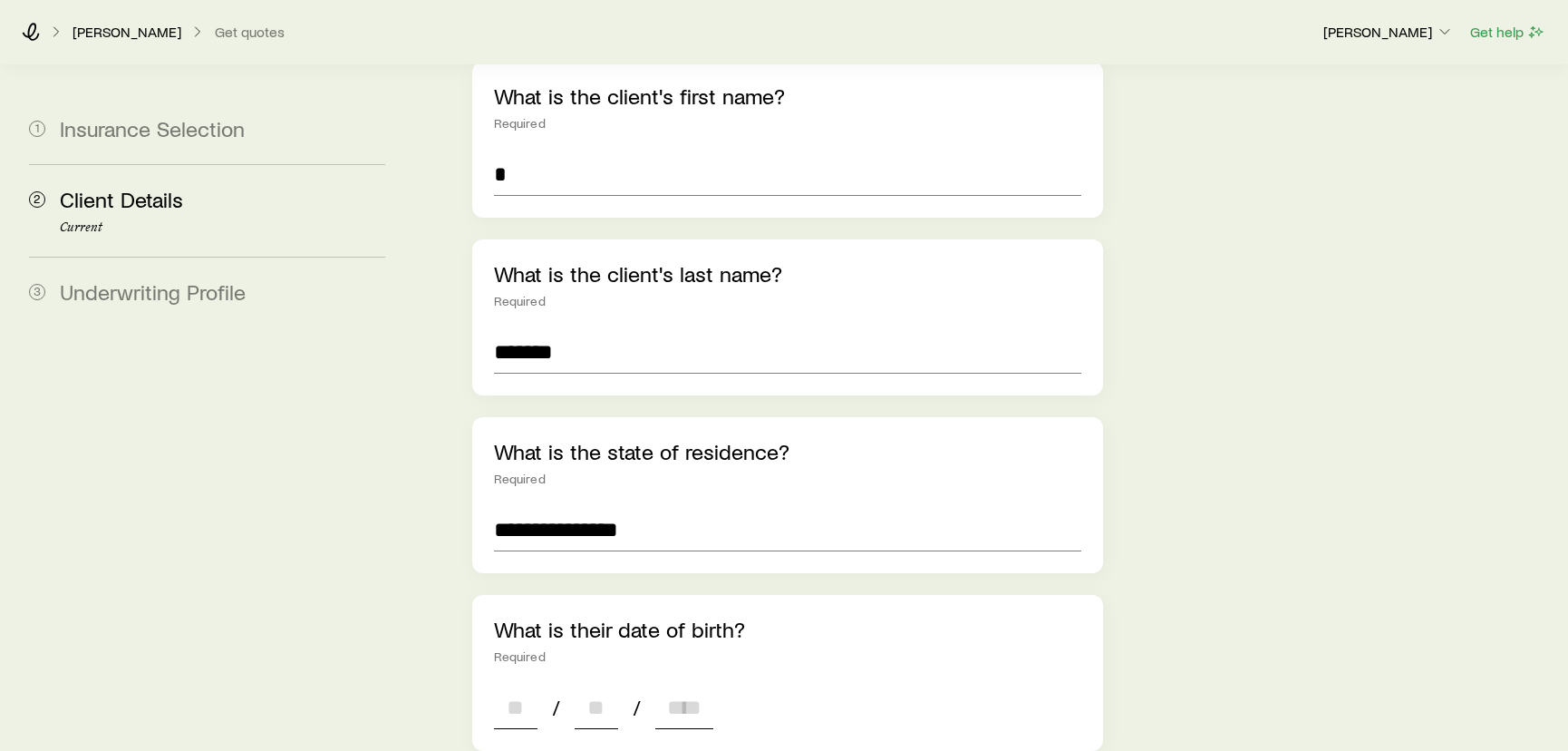
click at [512, 685] on input at bounding box center [515, 706] width 44 height 44
type input "**"
type input "****"
type input "*"
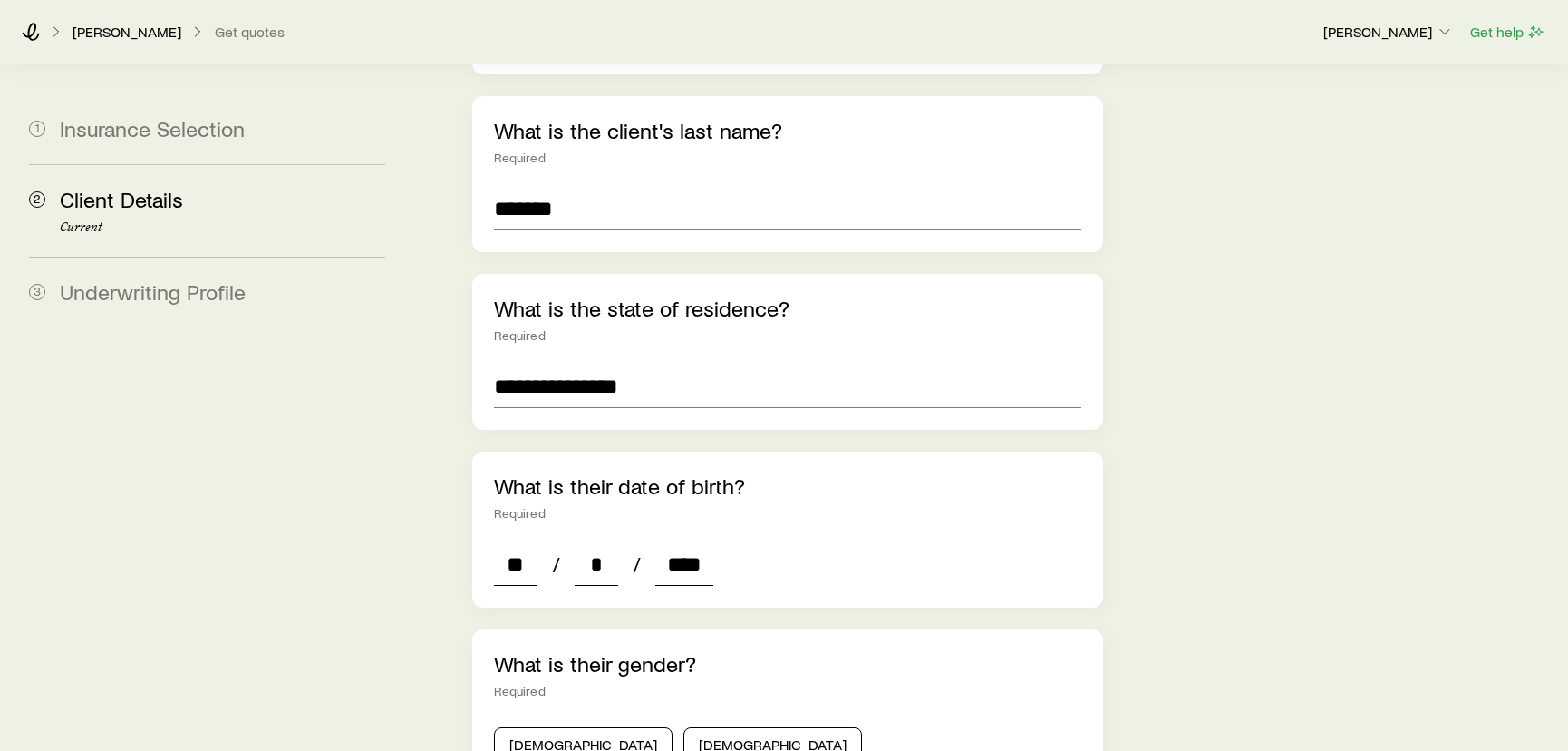
scroll to position [412, 0]
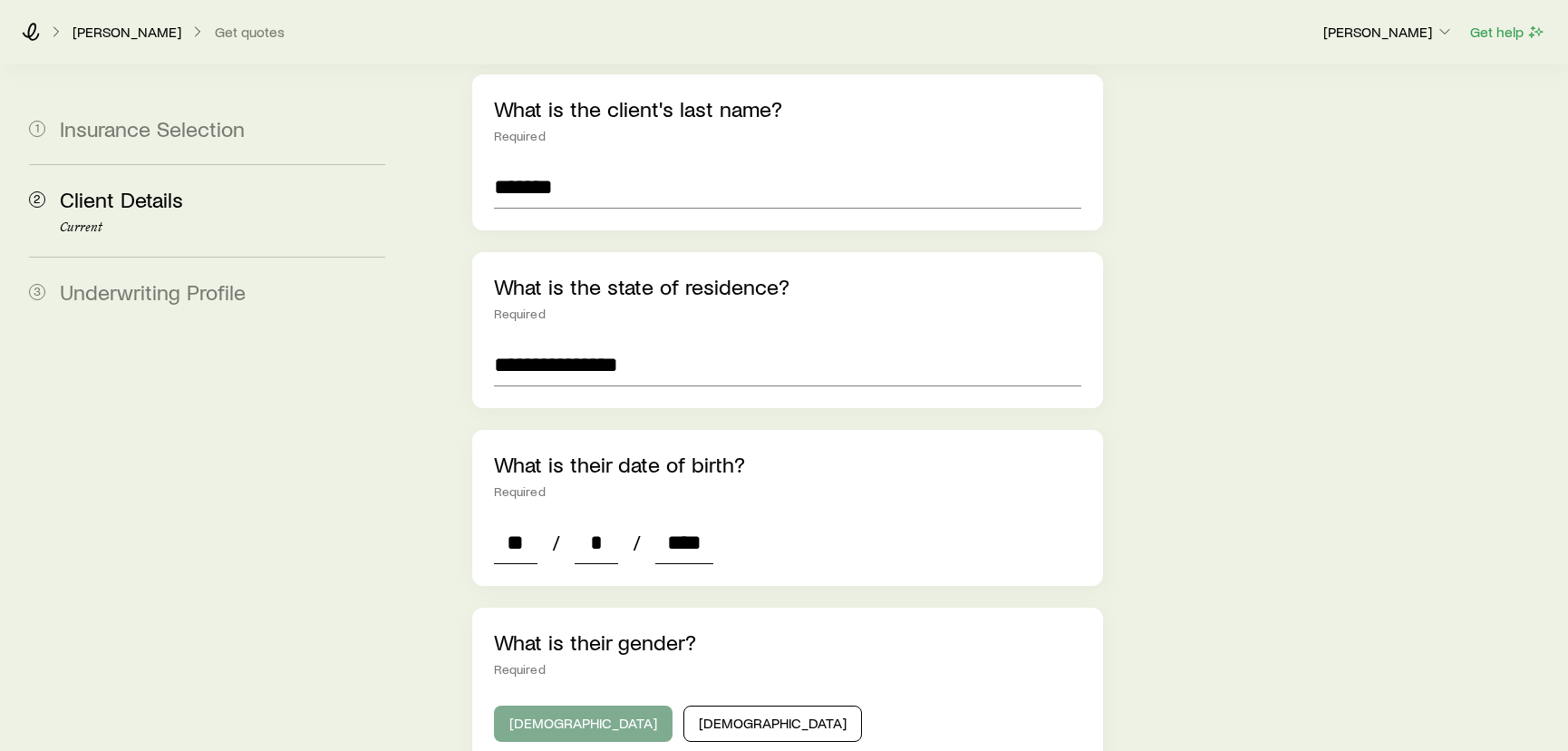
type input "****"
click at [535, 706] on button "[DEMOGRAPHIC_DATA]" at bounding box center [583, 723] width 179 height 36
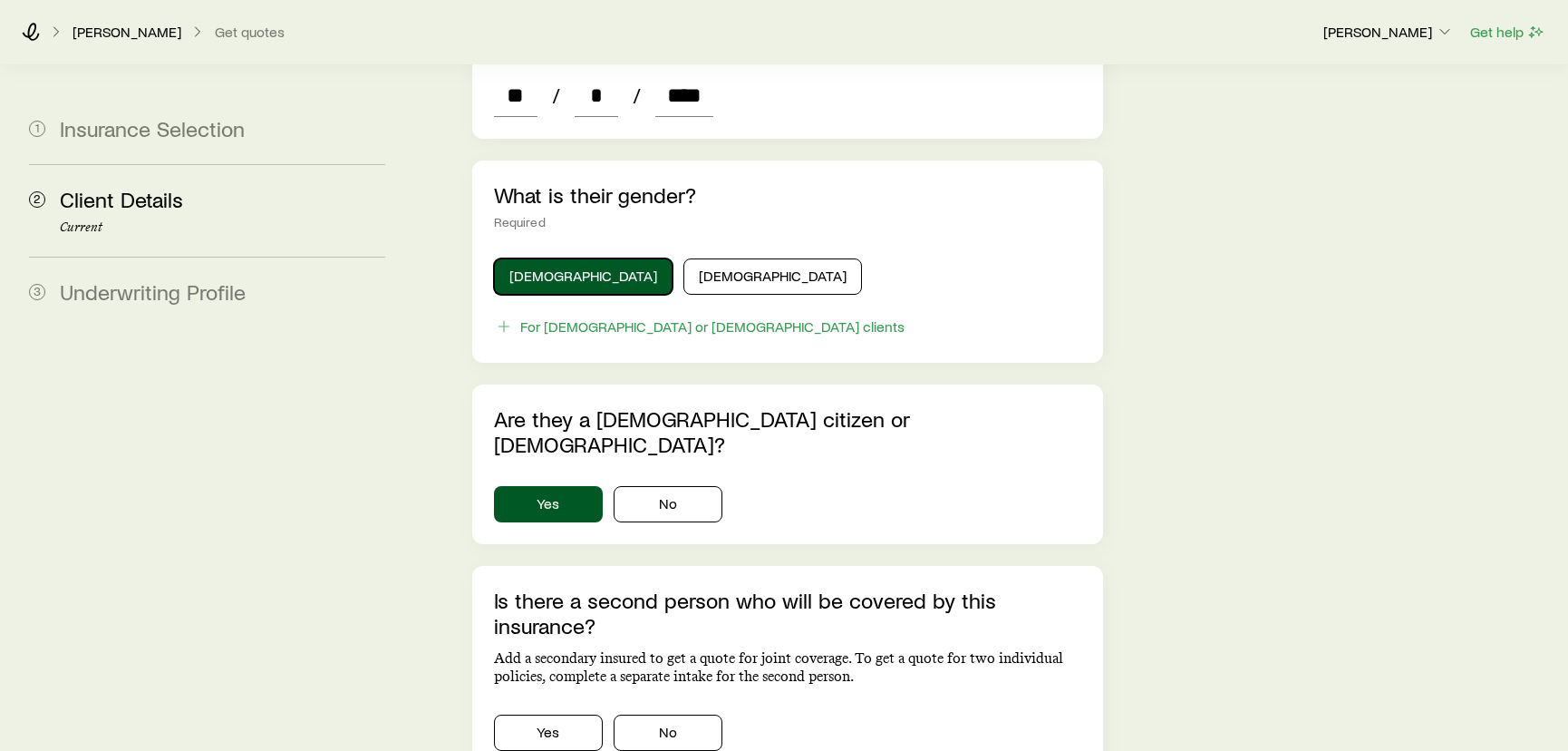
scroll to position [907, 0]
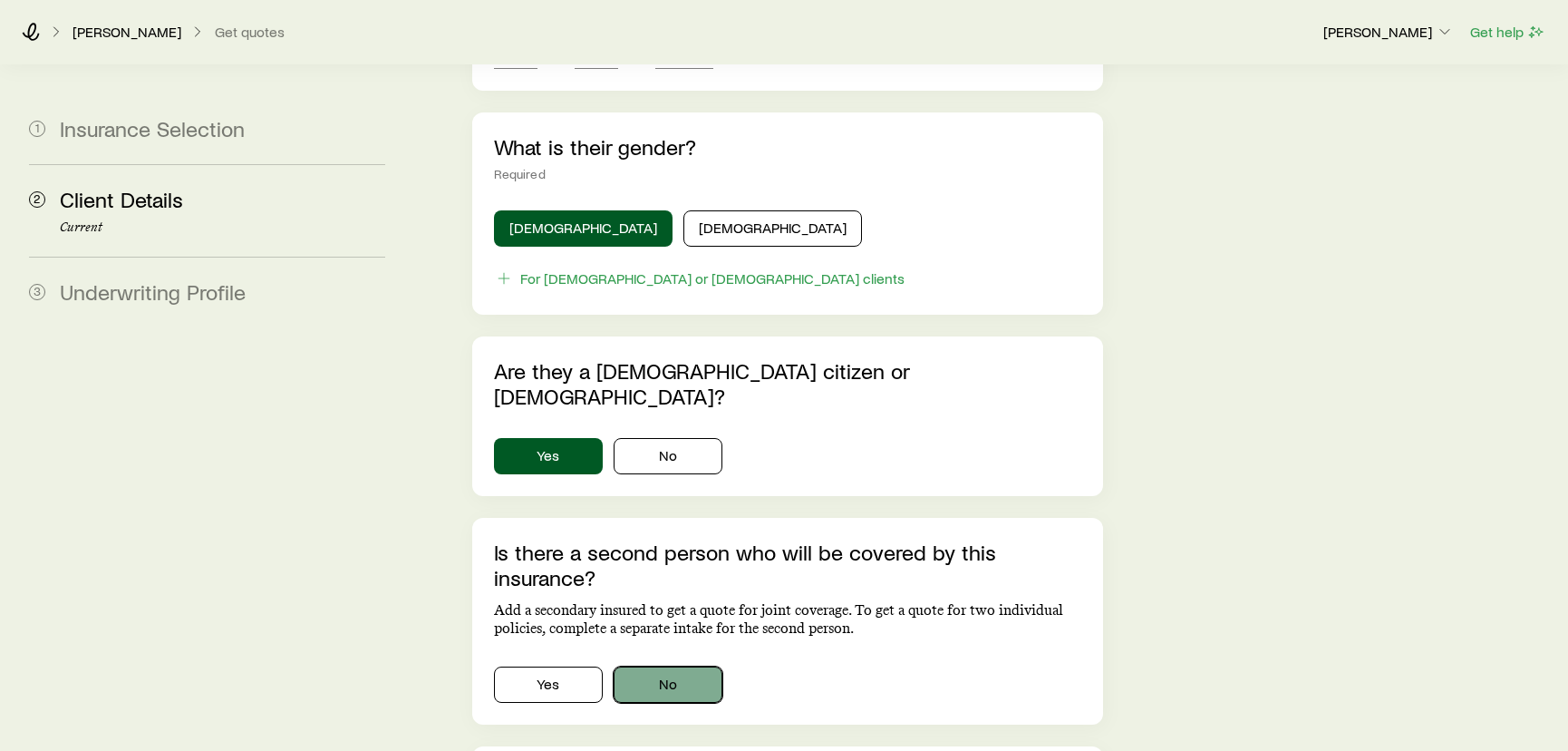
click at [672, 667] on button "No" at bounding box center [667, 684] width 108 height 36
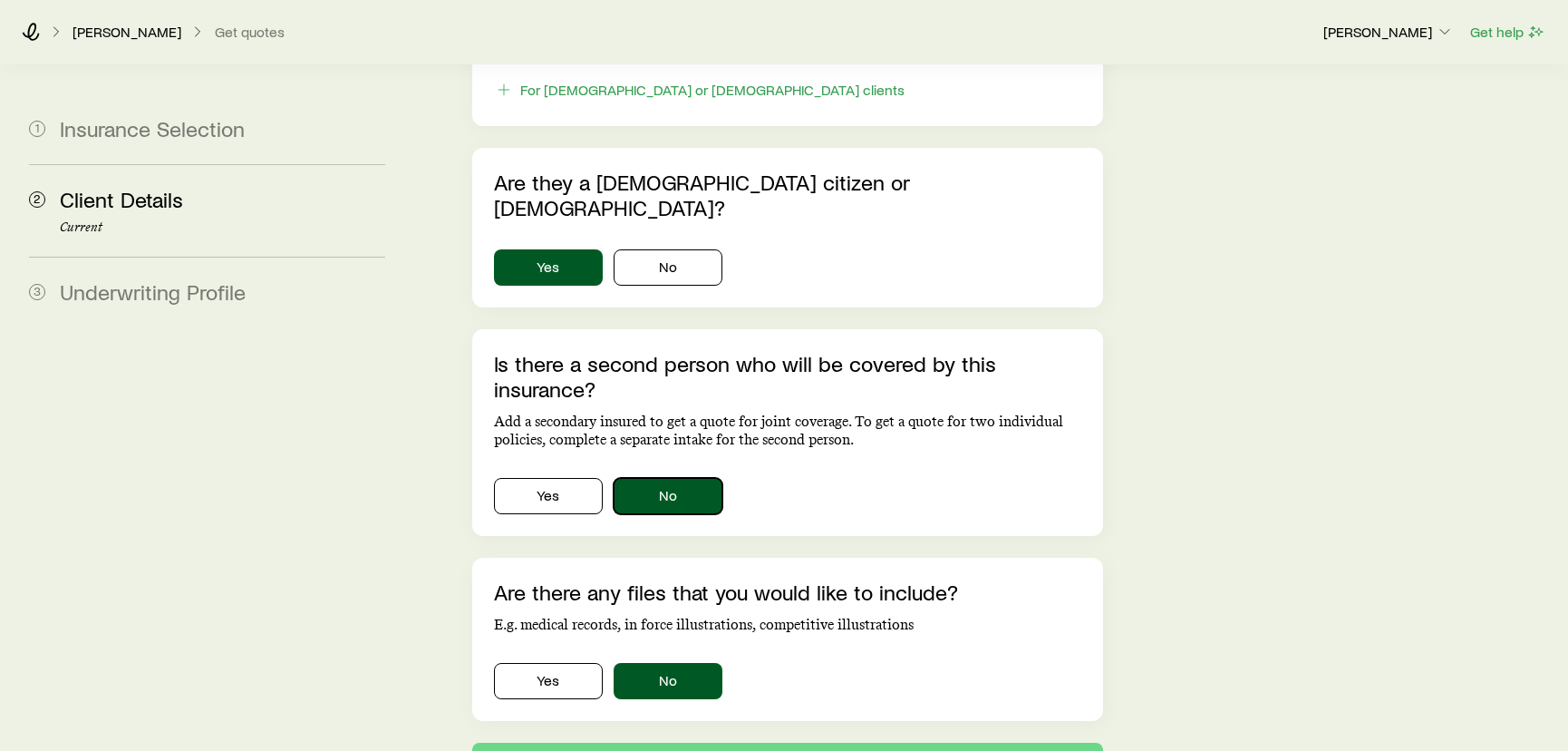
scroll to position [1153, 0]
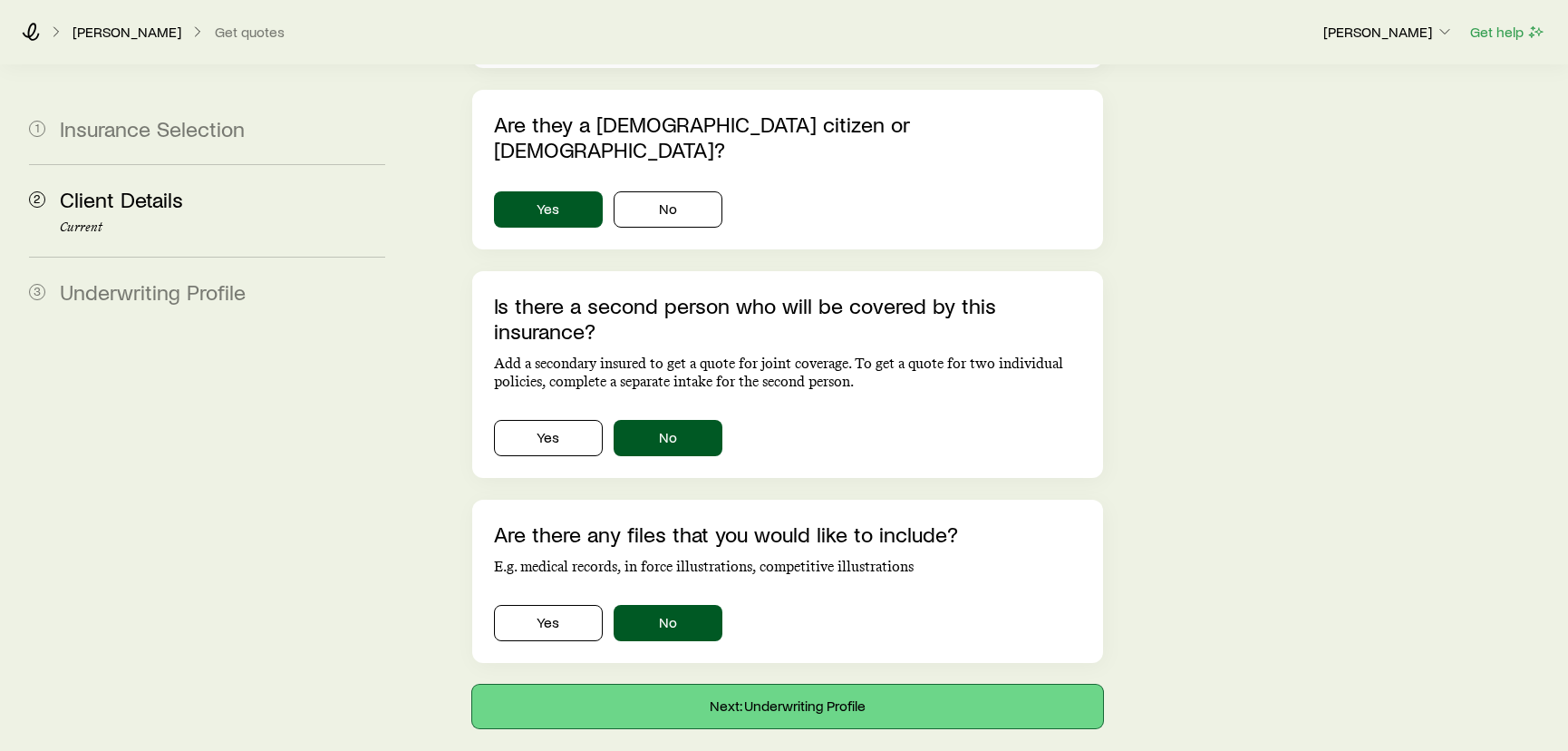
click at [743, 684] on button "Next: Underwriting Profile" at bounding box center [787, 706] width 631 height 44
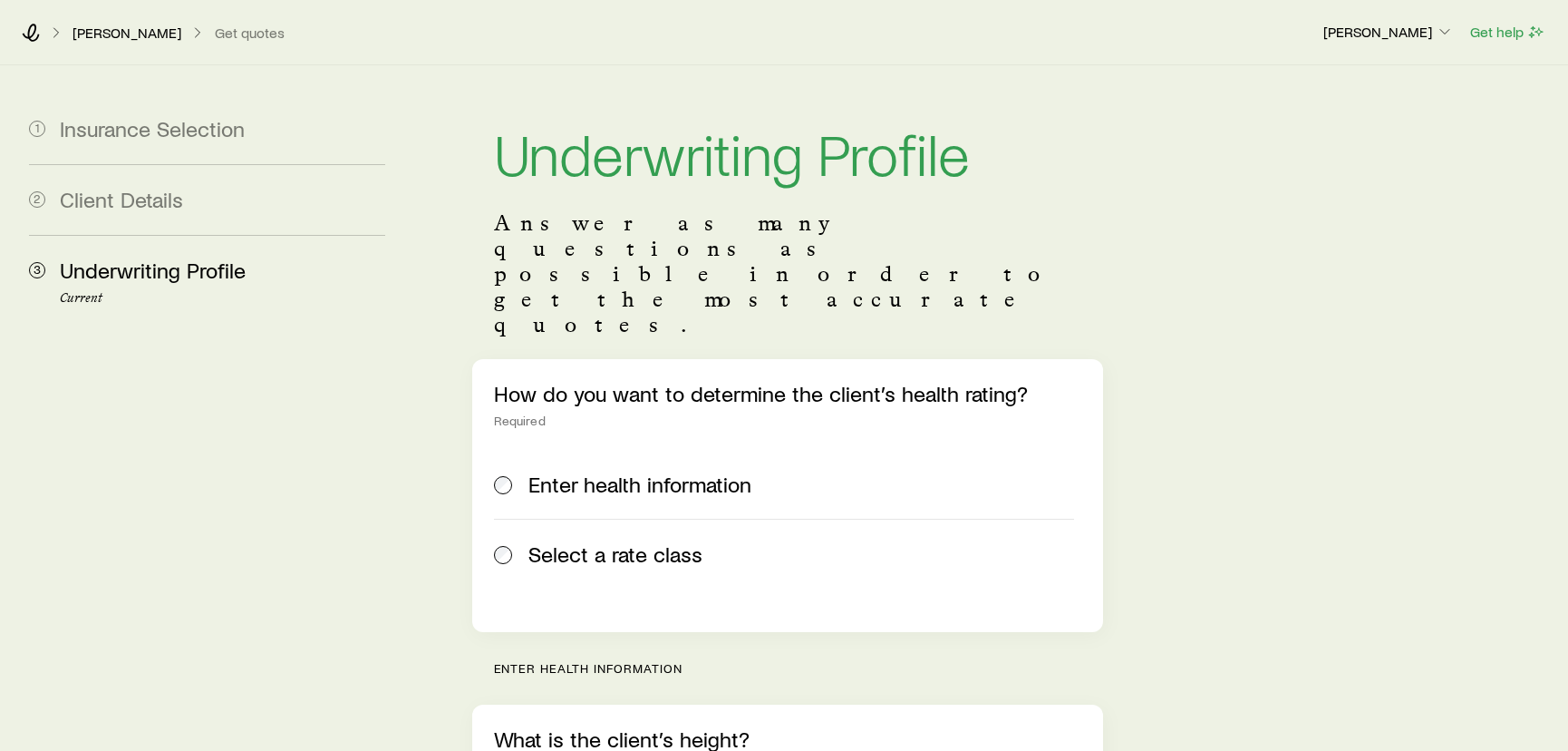
click at [559, 541] on span "Select a rate class" at bounding box center [615, 554] width 174 height 25
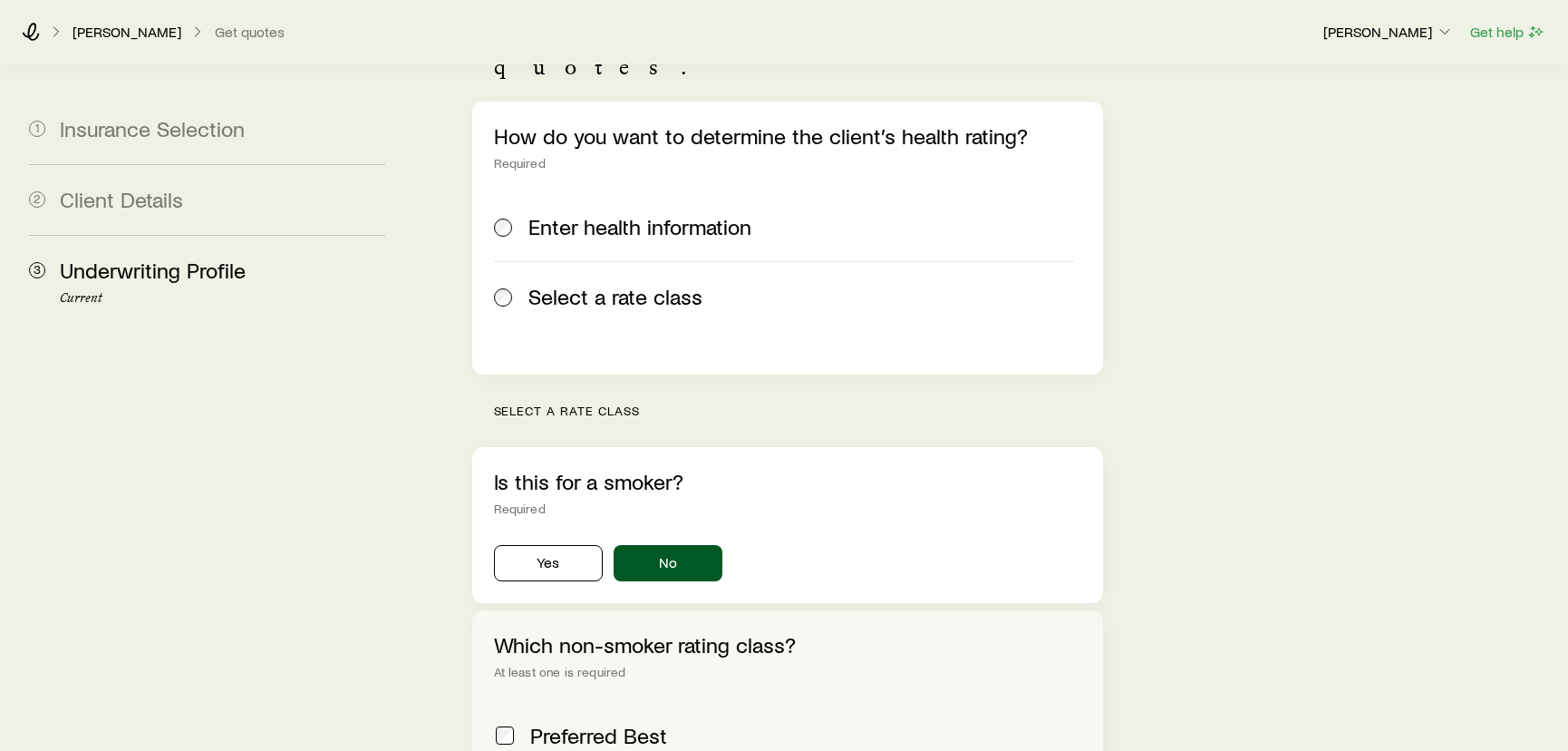
scroll to position [329, 0]
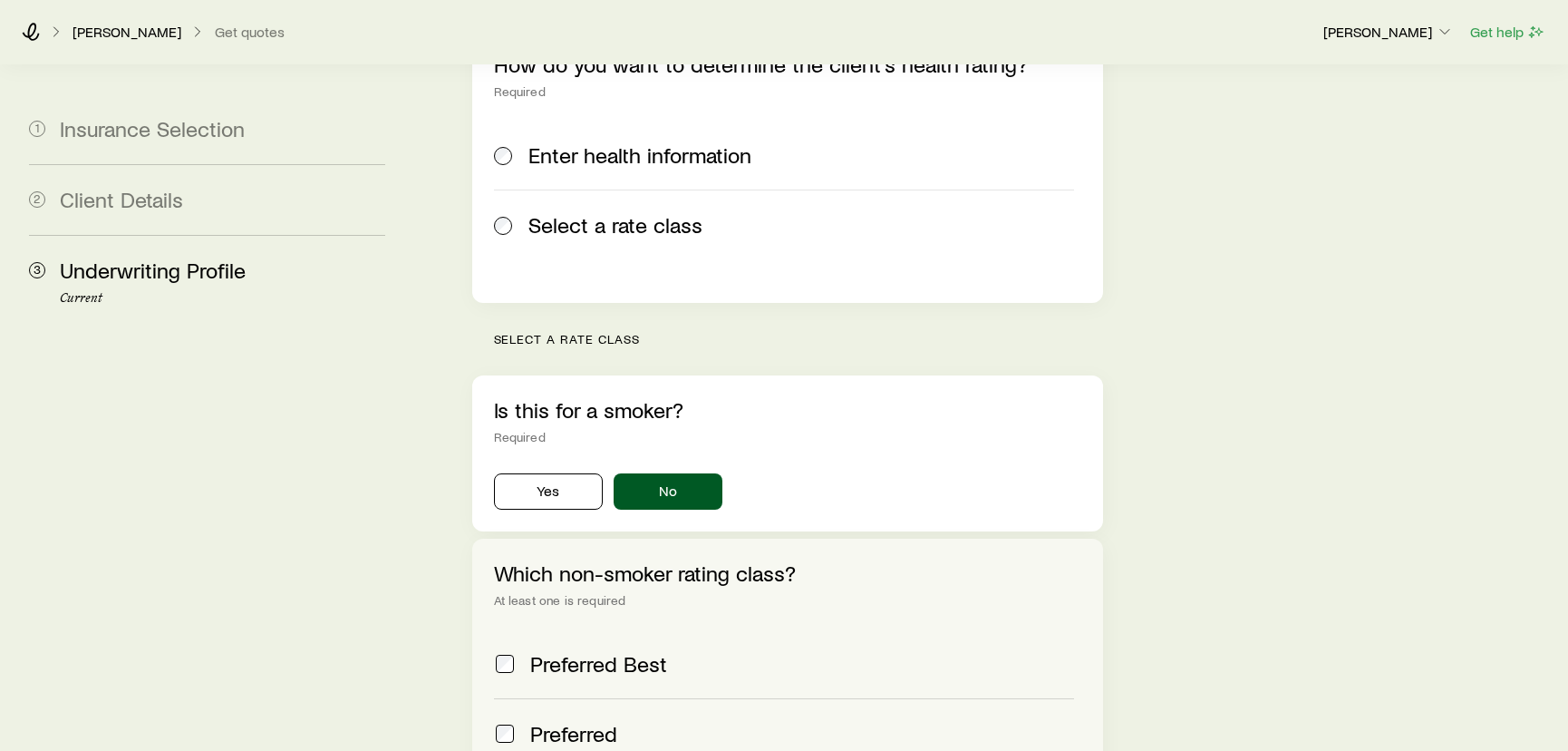
click at [612, 651] on span "Preferred Best" at bounding box center [599, 663] width 137 height 25
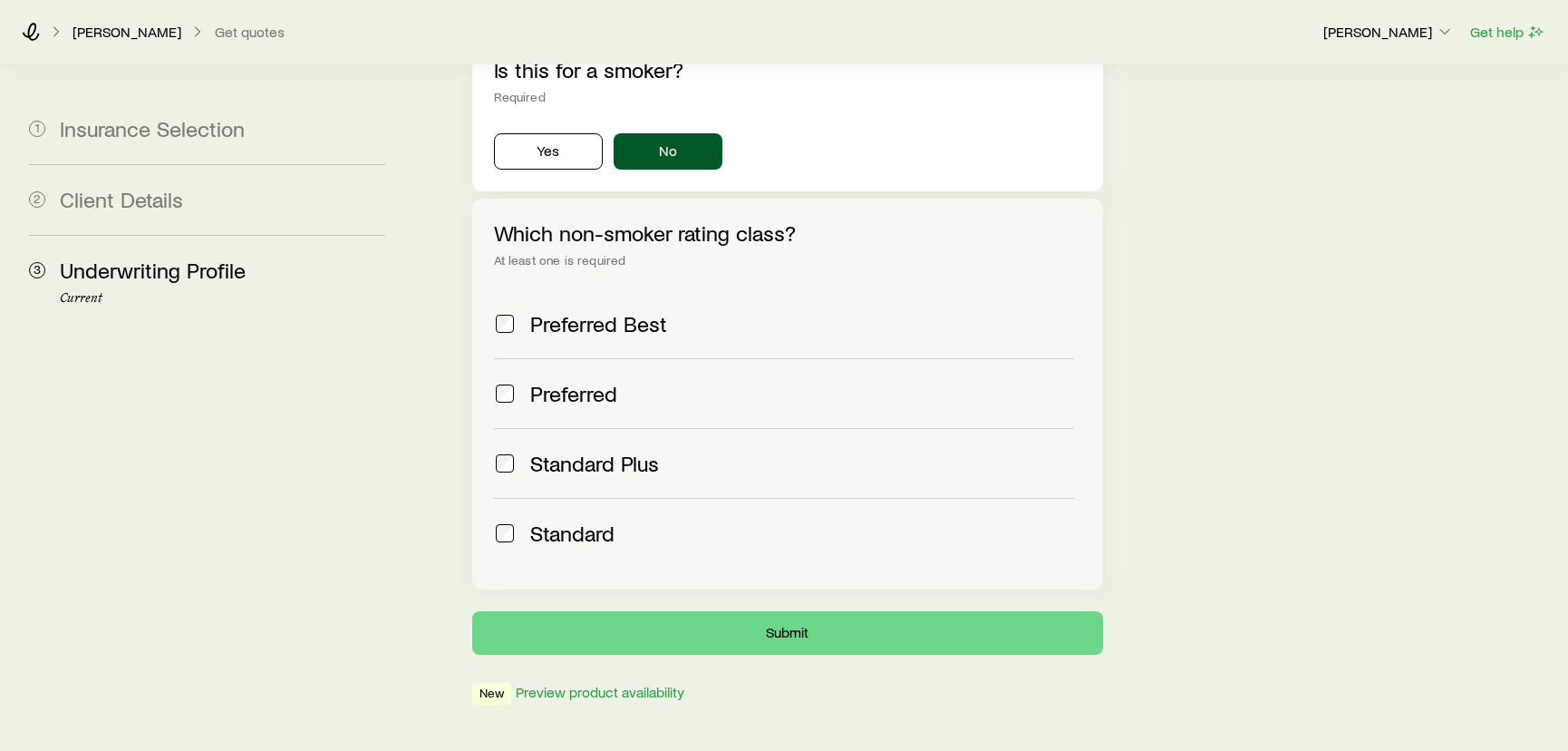
scroll to position [670, 0]
click at [810, 610] on button "Submit" at bounding box center [787, 631] width 631 height 44
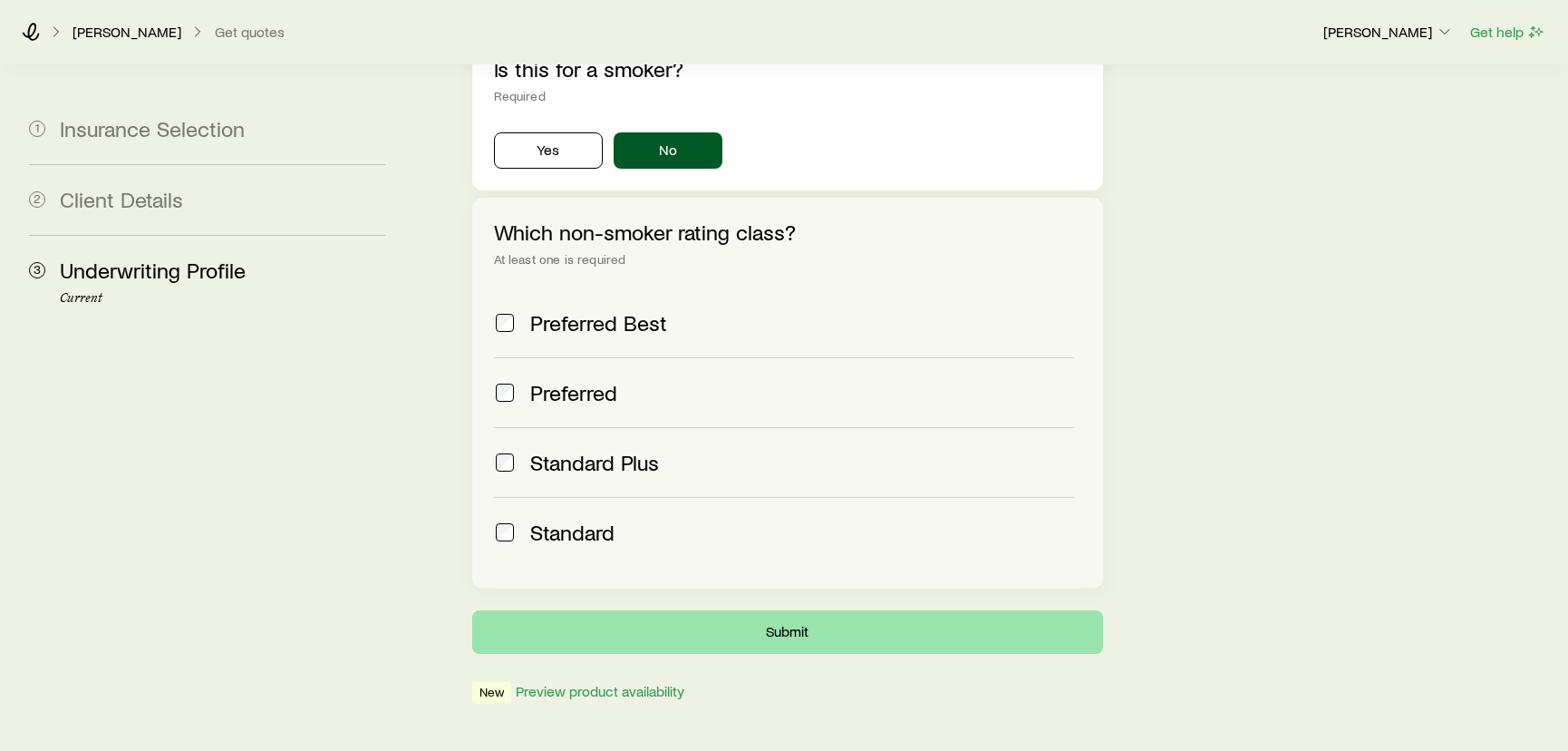
scroll to position [0, 0]
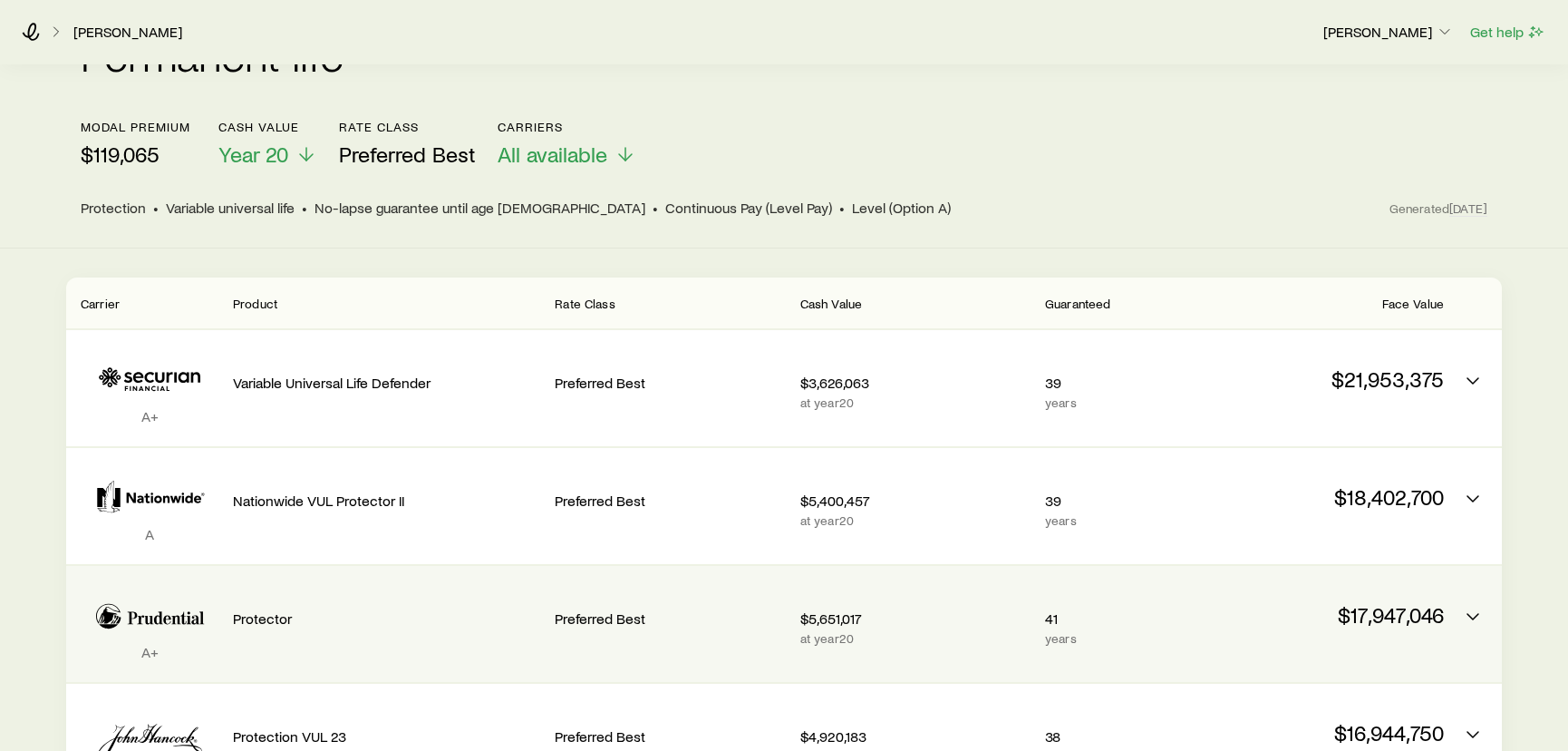
scroll to position [4, 0]
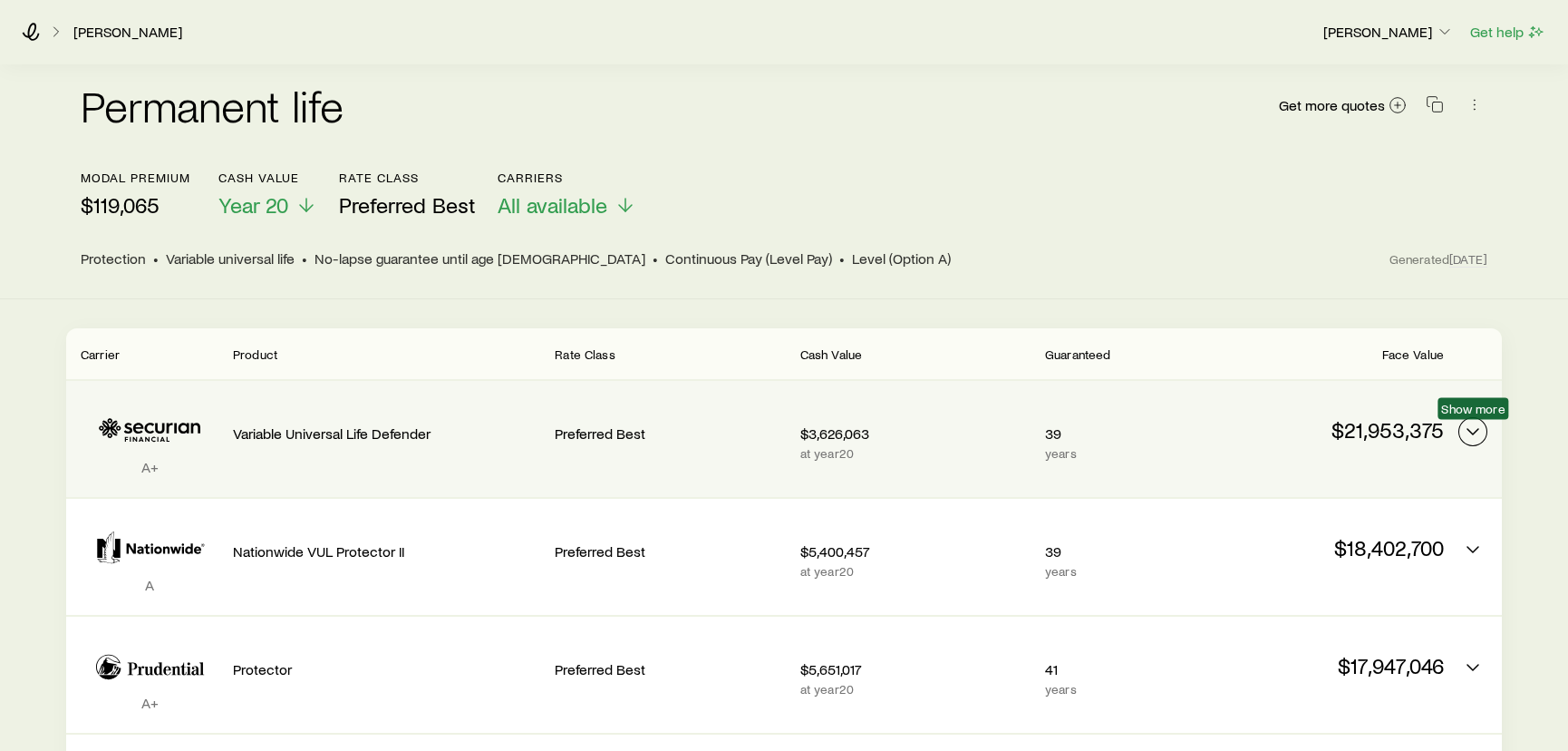
click at [1469, 425] on icon "Permanent quotes" at bounding box center [1472, 431] width 21 height 21
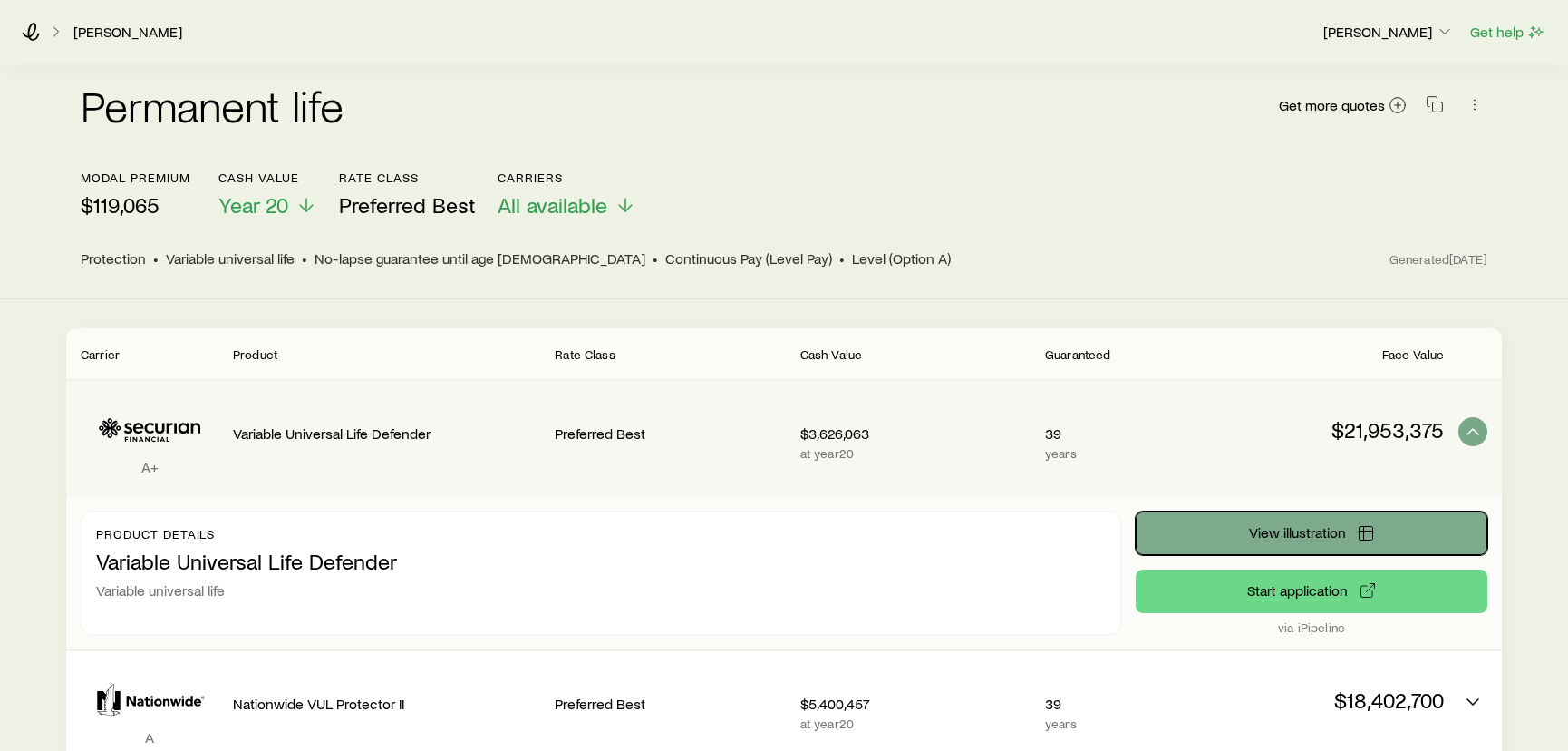
click at [1288, 540] on button "View illustration" at bounding box center [1310, 532] width 351 height 44
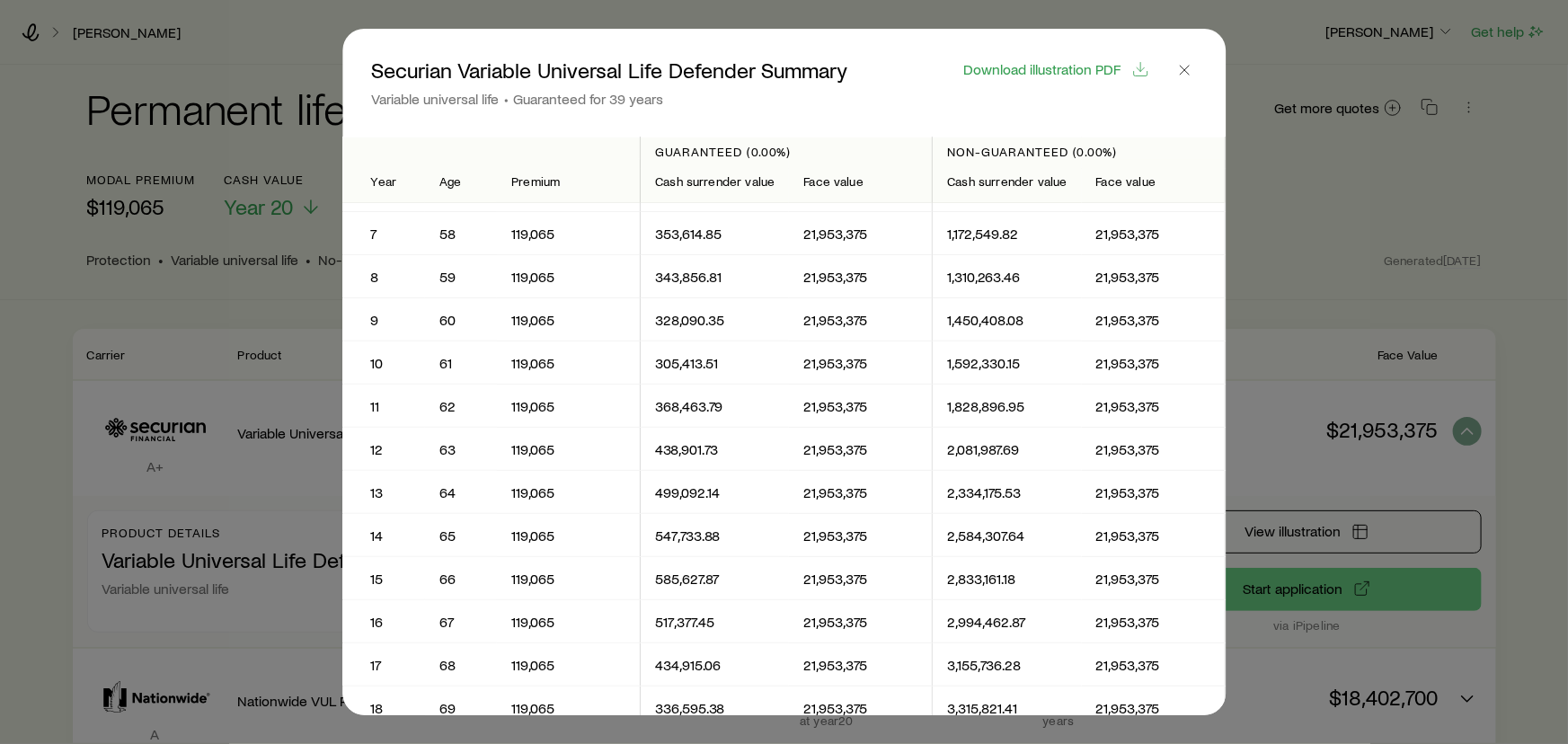
scroll to position [0, 0]
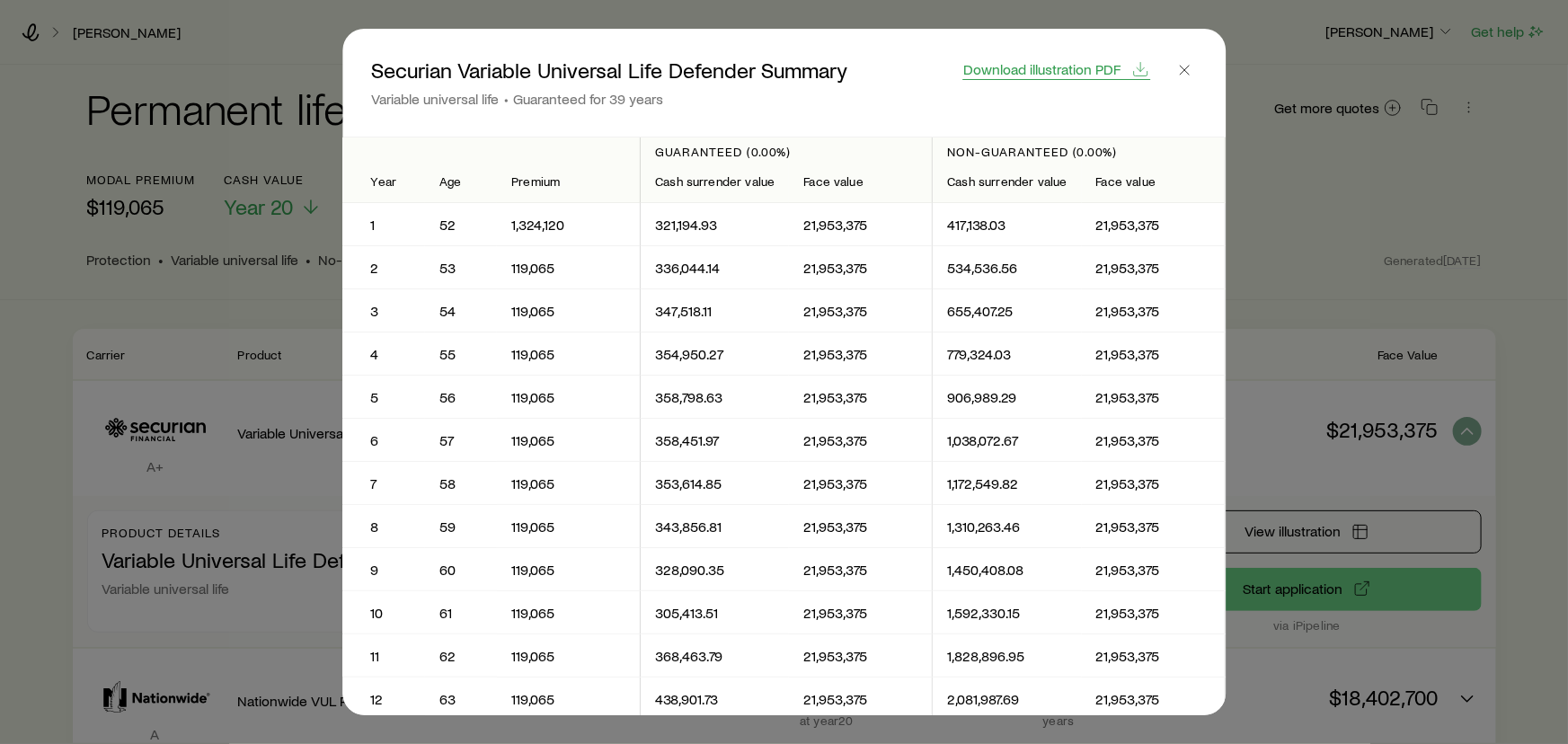
click at [1048, 65] on span "Download illustration PDF" at bounding box center [1041, 69] width 157 height 15
click at [1183, 69] on icon "button" at bounding box center [1185, 70] width 18 height 18
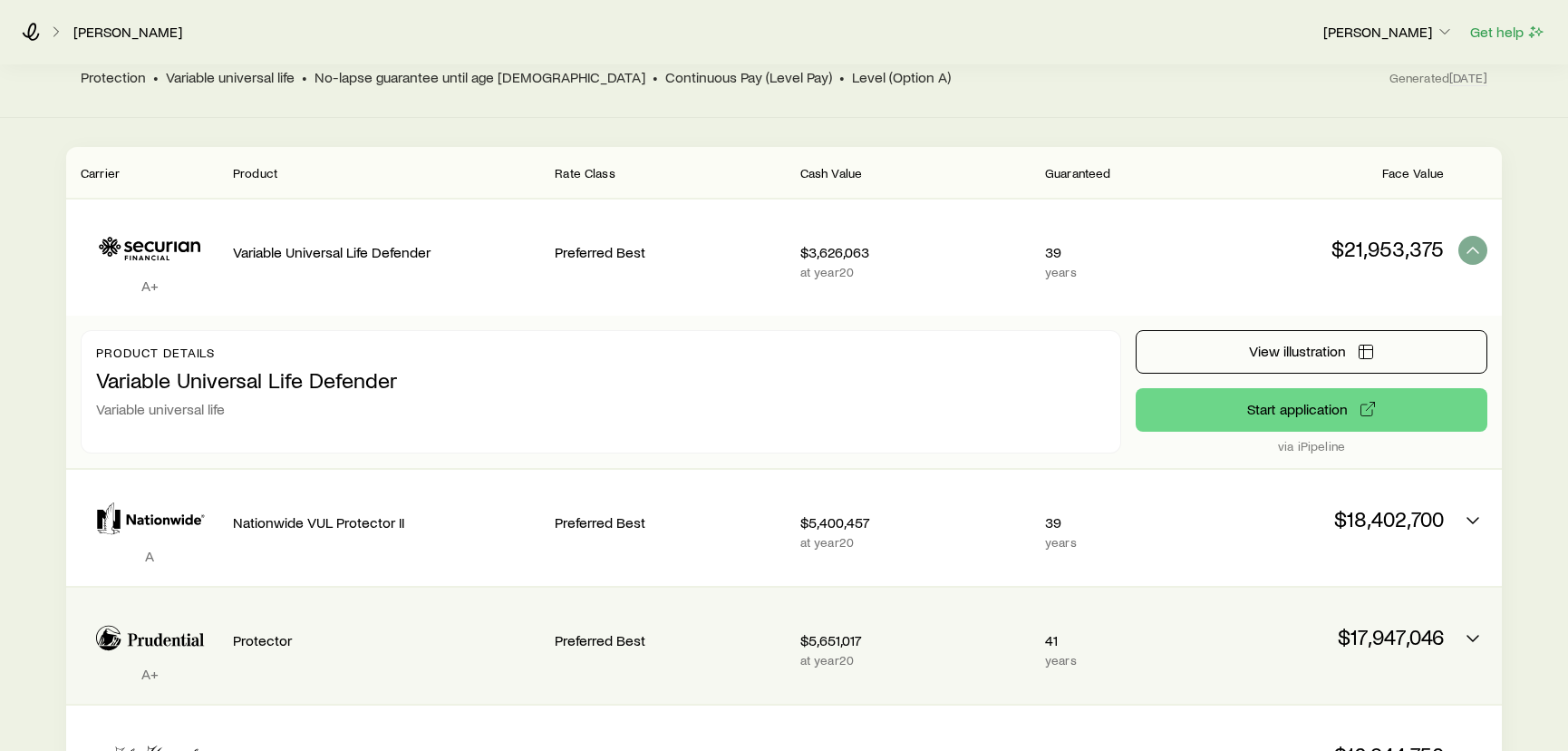
scroll to position [169, 0]
